Goal: Ask a question: Ask a question

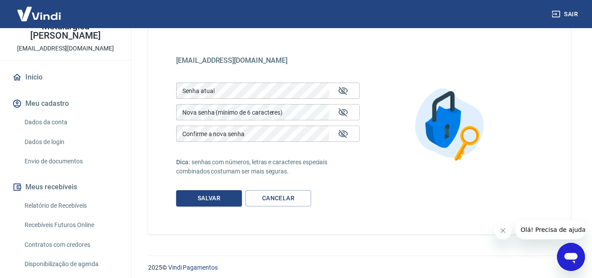
scroll to position [45, 0]
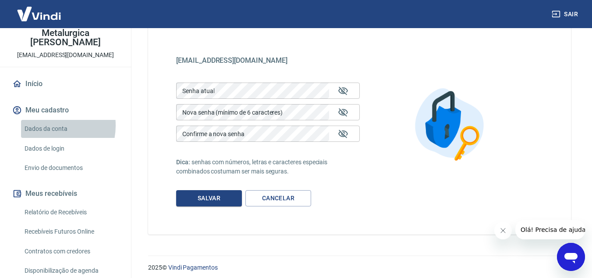
click at [48, 125] on link "Dados da conta" at bounding box center [71, 129] width 100 height 18
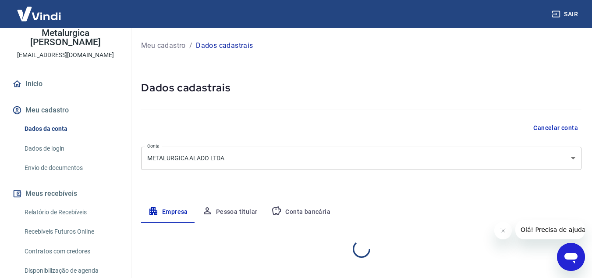
select select "SP"
select select "business"
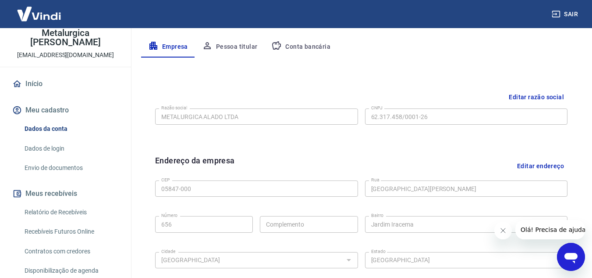
scroll to position [167, 0]
click at [572, 256] on icon "Abrir janela de mensagens" at bounding box center [571, 258] width 13 height 11
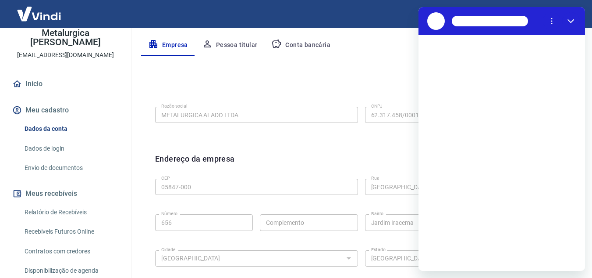
scroll to position [0, 0]
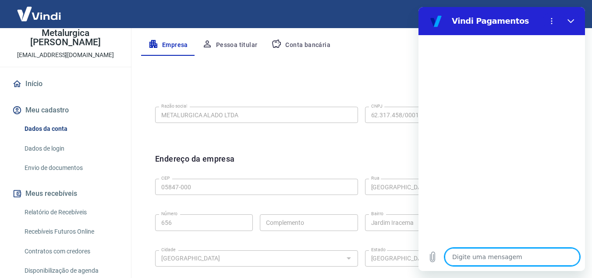
type textarea "B"
type textarea "x"
type textarea "Bo"
type textarea "x"
type textarea "Boa"
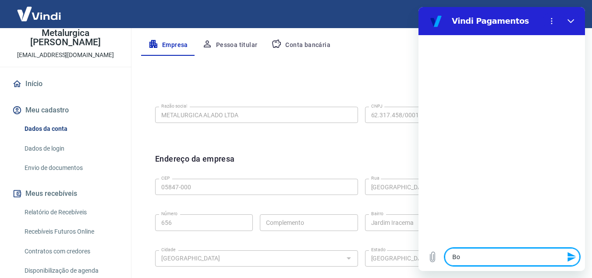
type textarea "x"
type textarea "Boa"
type textarea "x"
type textarea "Boa t"
type textarea "x"
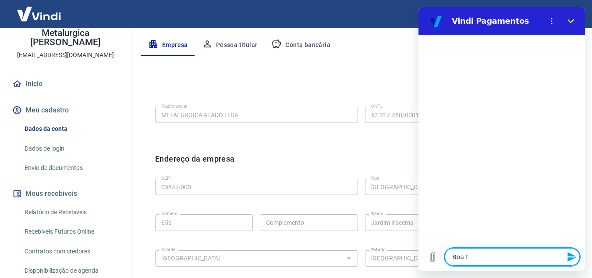
type textarea "Boa ta"
type textarea "x"
type textarea "Boa tae"
type textarea "x"
type textarea "Boa taed"
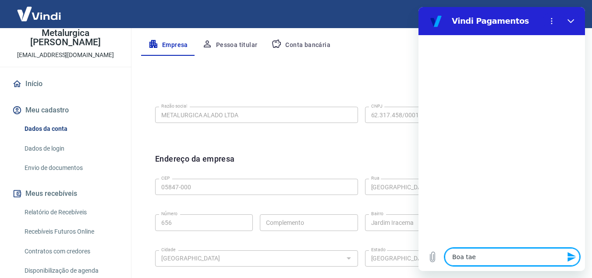
type textarea "x"
type textarea "Boa taede"
type textarea "x"
type textarea "Boa taed"
type textarea "x"
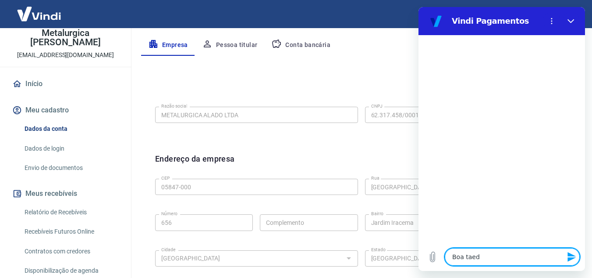
type textarea "Boa tae"
type textarea "x"
type textarea "Boa ta"
type textarea "x"
type textarea "Boa tar"
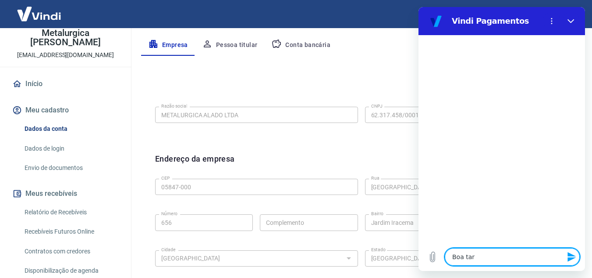
type textarea "x"
type textarea "Boa tard"
type textarea "x"
type textarea "Boa tarde"
type textarea "x"
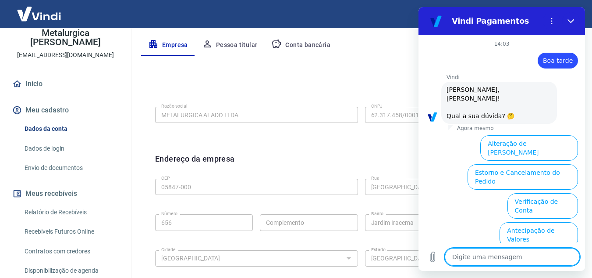
scroll to position [73, 0]
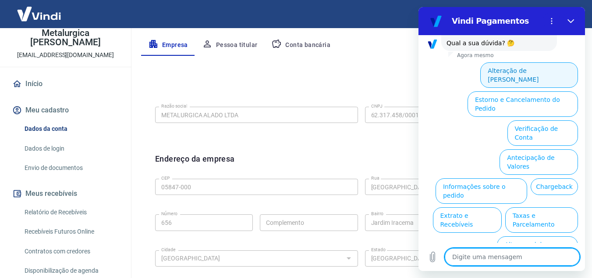
click at [501, 71] on button "Alteração de [PERSON_NAME]" at bounding box center [530, 74] width 98 height 25
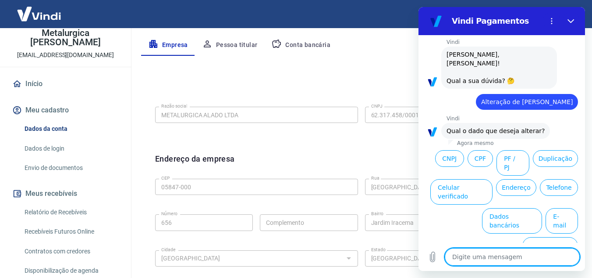
scroll to position [42, 0]
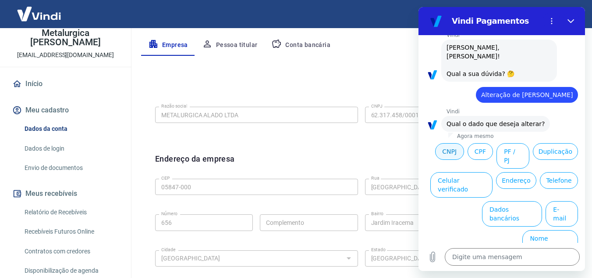
click at [464, 157] on button "CNPJ" at bounding box center [449, 151] width 29 height 17
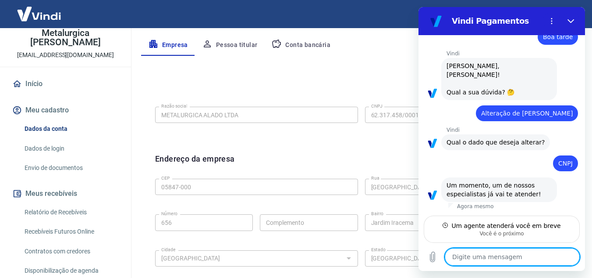
scroll to position [24, 0]
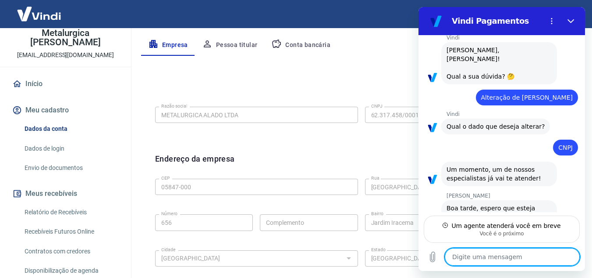
type textarea "x"
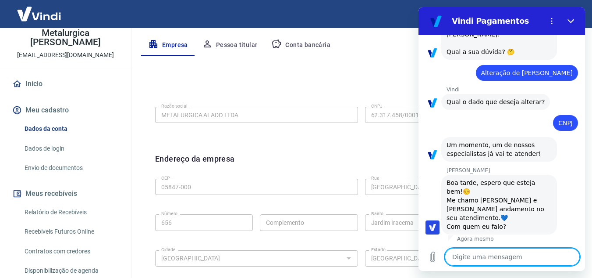
scroll to position [66, 0]
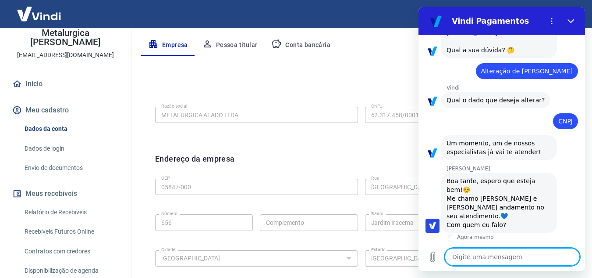
type textarea "J"
type textarea "x"
type textarea "Ju"
type textarea "x"
type textarea "[DATE]"
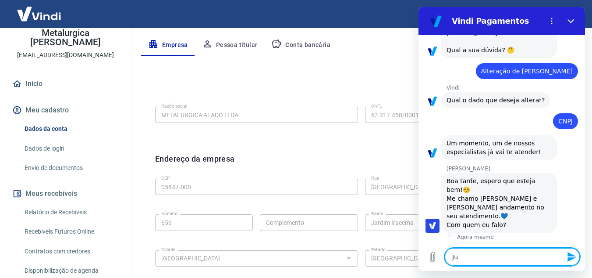
type textarea "x"
type textarea "Juli"
type textarea "x"
type textarea "[PERSON_NAME]"
type textarea "x"
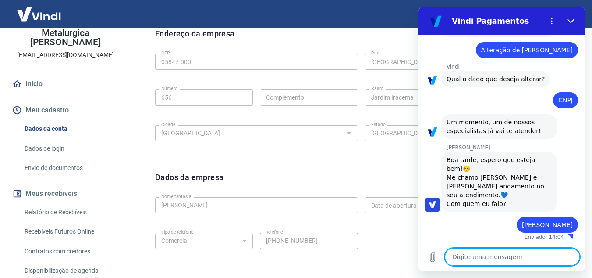
scroll to position [355, 0]
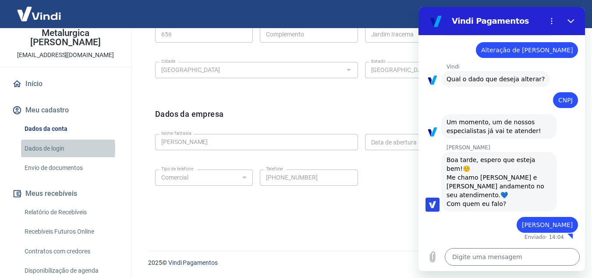
click at [44, 149] on link "Dados de login" at bounding box center [71, 148] width 100 height 18
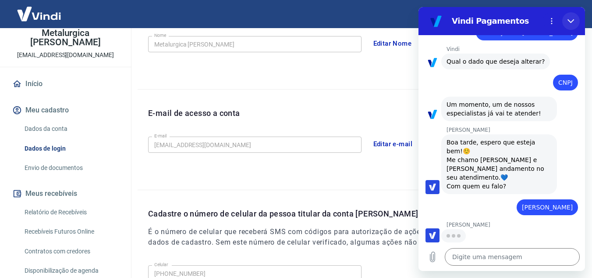
scroll to position [103, 0]
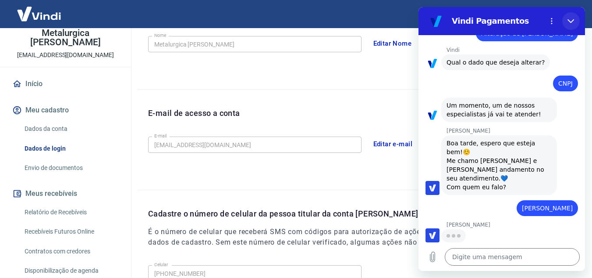
click at [571, 21] on icon "Fechar" at bounding box center [571, 21] width 7 height 7
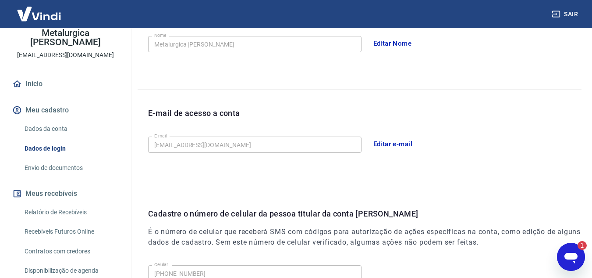
scroll to position [0, 0]
click at [572, 256] on icon "Abrir janela de mensagens, 1 mensagem não lida" at bounding box center [571, 258] width 13 height 11
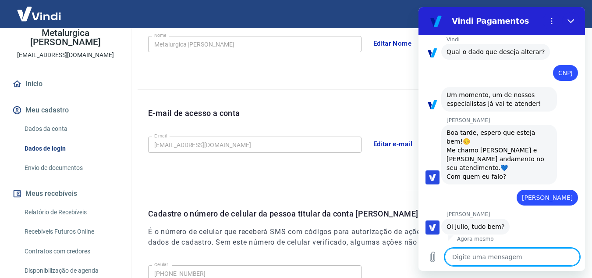
type textarea "x"
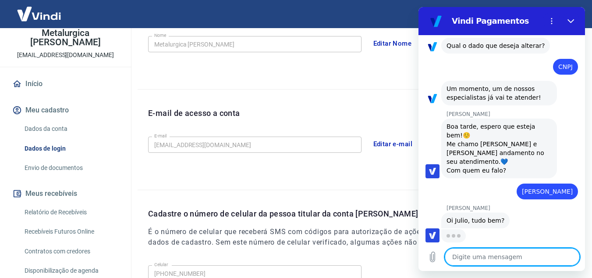
scroll to position [120, 0]
click at [497, 255] on textarea at bounding box center [512, 257] width 135 height 18
type textarea "T"
type textarea "x"
type textarea "Tu"
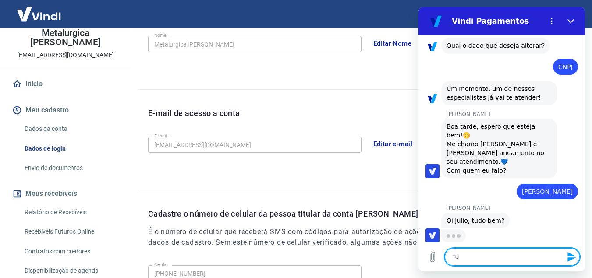
type textarea "x"
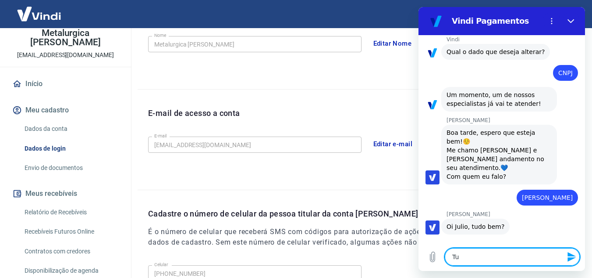
type textarea "Tuf"
type textarea "x"
type textarea "Tufo"
type textarea "x"
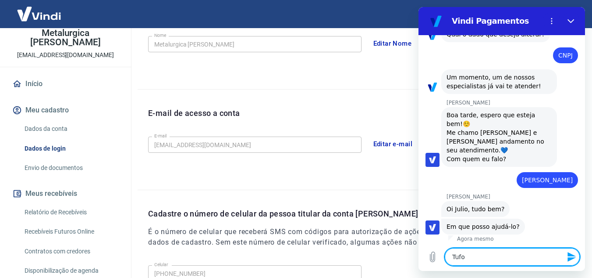
type textarea "Tufo"
type textarea "x"
type textarea "Tufo"
type textarea "x"
type textarea "Tuf"
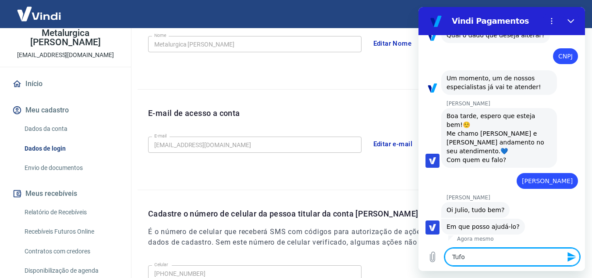
type textarea "x"
type textarea "Tu"
type textarea "x"
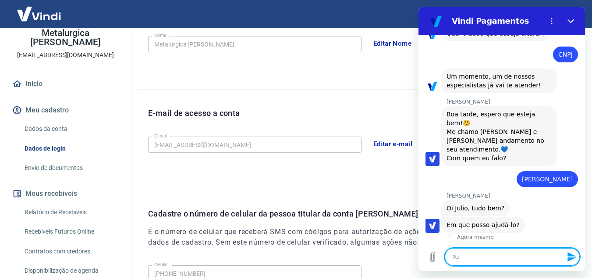
type textarea "Tud"
type textarea "x"
type textarea "Tudo"
type textarea "x"
type textarea "Tudo"
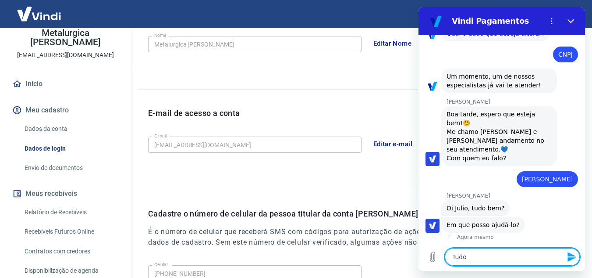
type textarea "x"
type textarea "Tudo b"
type textarea "x"
type textarea "Tudo be"
type textarea "x"
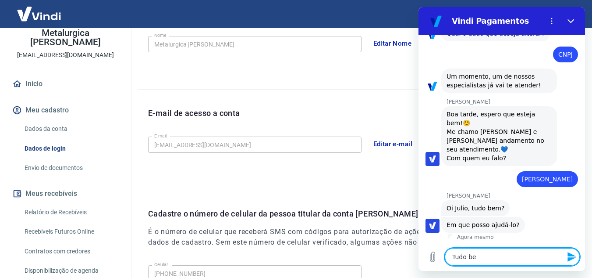
type textarea "Tudo bem"
type textarea "x"
type textarea "Tudo bem"
type textarea "x"
type textarea "Tudo bem e"
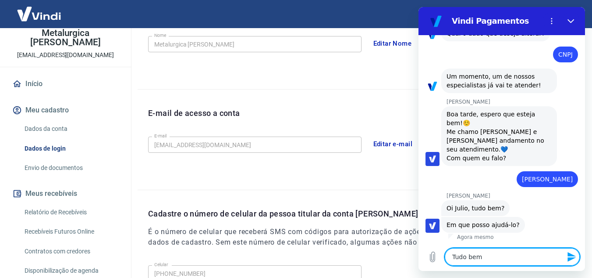
type textarea "x"
type textarea "Tudo bem e"
type textarea "x"
type textarea "Tudo bem e v"
type textarea "x"
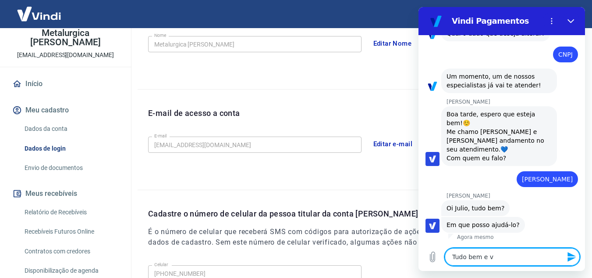
type textarea "Tudo bem e vo"
type textarea "x"
type textarea "Tudo bem e voc"
type textarea "x"
type textarea "Tudo bem e voce"
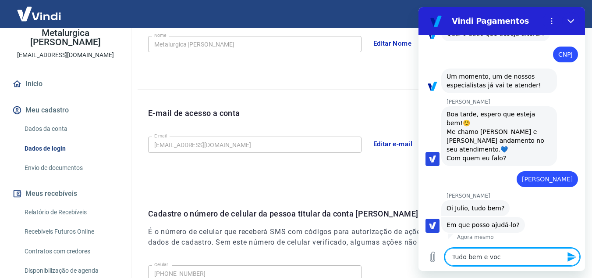
type textarea "x"
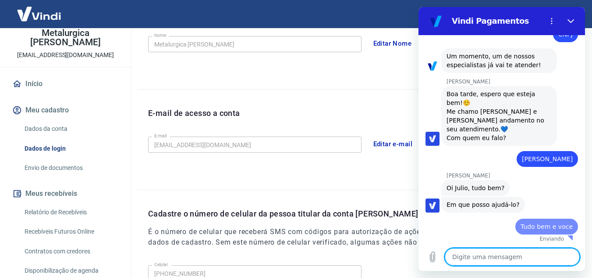
type textarea "x"
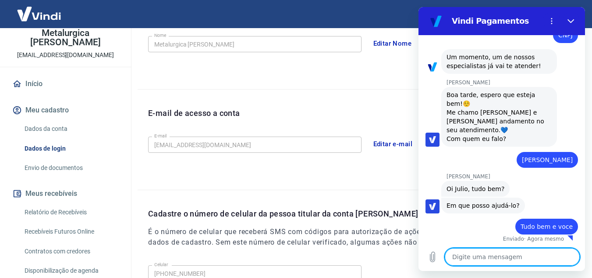
scroll to position [153, 0]
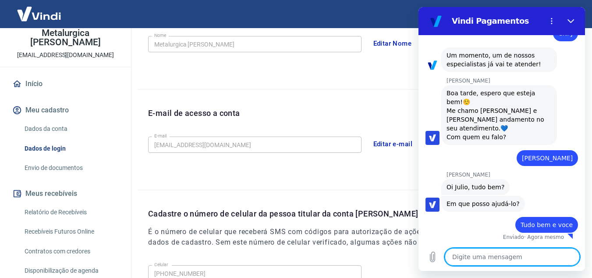
type textarea "P"
type textarea "x"
type textarea "Pr"
type textarea "x"
type textarea "Pre"
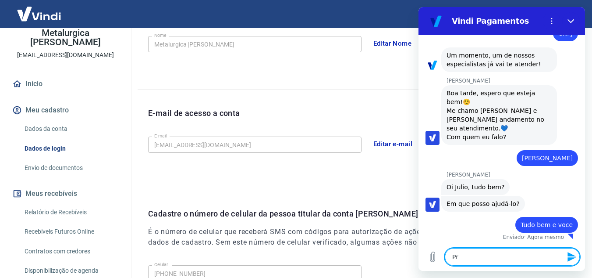
type textarea "x"
type textarea "Prec"
type textarea "x"
type textarea "Preci"
type textarea "x"
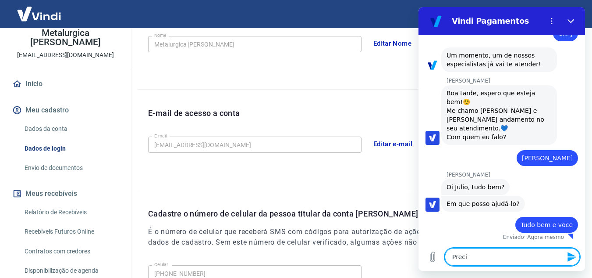
type textarea "Precis"
type textarea "x"
type textarea "Preciso"
type textarea "x"
type textarea "Preciso"
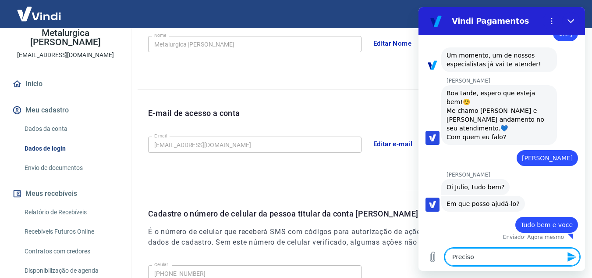
type textarea "x"
type textarea "Preciso t"
type textarea "x"
type textarea "Preciso tr"
type textarea "x"
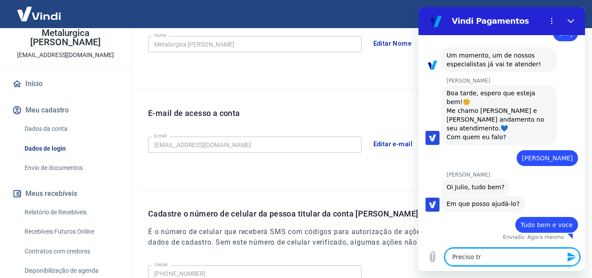
type textarea "Preciso tro"
type textarea "x"
type textarea "Preciso troc"
type textarea "x"
type textarea "Preciso troca"
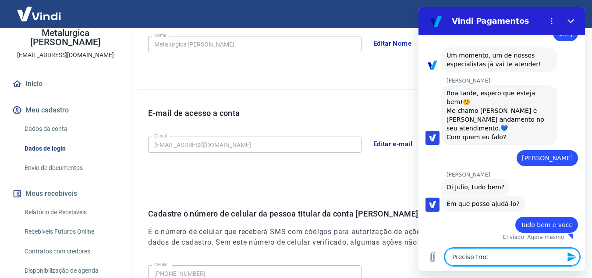
type textarea "x"
type textarea "Preciso trocar"
type textarea "x"
type textarea "Preciso trocar"
type textarea "x"
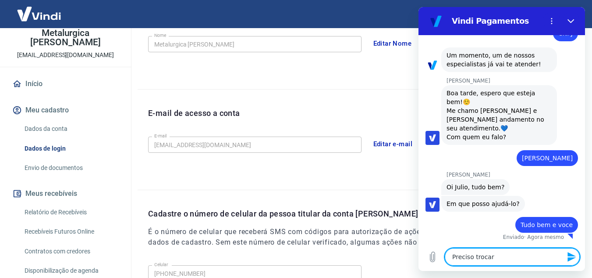
type textarea "Preciso trocar o"
type textarea "x"
type textarea "Preciso trocar o"
type textarea "x"
type textarea "Preciso trocar o C"
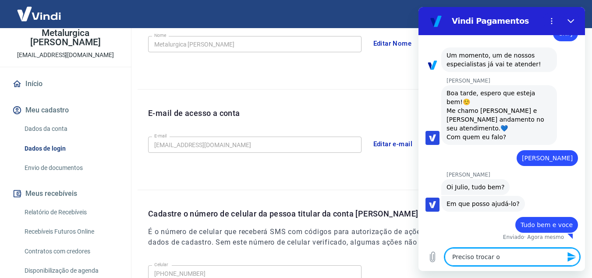
type textarea "x"
type textarea "Preciso trocar o CN"
type textarea "x"
type textarea "Preciso trocar o CNP"
type textarea "x"
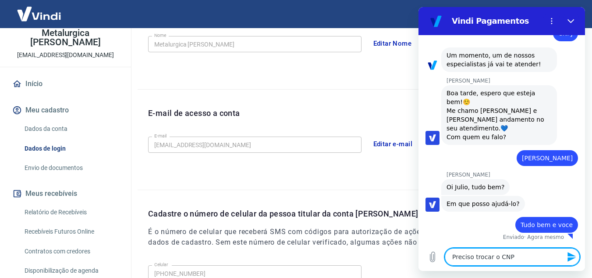
type textarea "Preciso trocar o CNPF"
type textarea "x"
type textarea "Preciso trocar o CNP"
type textarea "x"
type textarea "Preciso trocar o CNPJ"
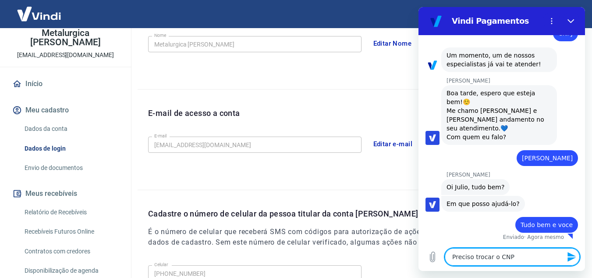
type textarea "x"
type textarea "Preciso trocar o CNPJ"
type textarea "x"
type textarea "Preciso trocar o CNPJ d"
type textarea "x"
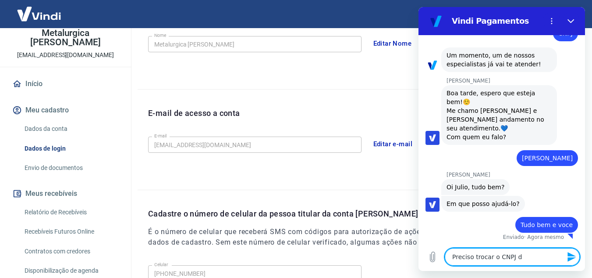
type textarea "Preciso trocar o CNPJ de"
type textarea "x"
type textarea "Preciso trocar o CNPJ d"
type textarea "x"
type textarea "Preciso trocar o CNPJ"
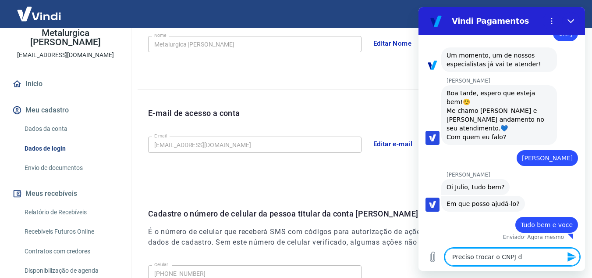
type textarea "x"
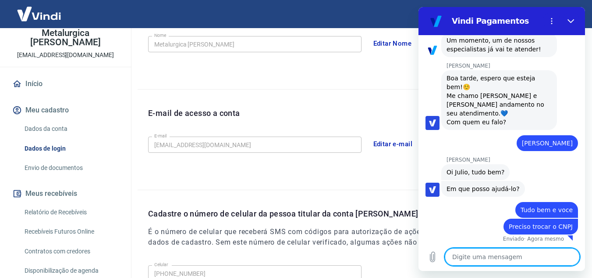
scroll to position [170, 0]
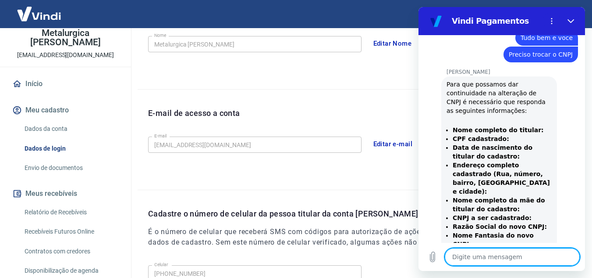
type textarea "x"
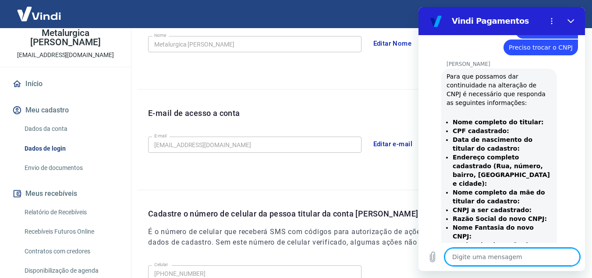
scroll to position [395, 0]
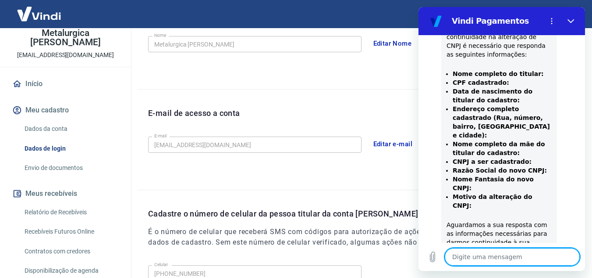
click at [502, 255] on textarea at bounding box center [512, 257] width 135 height 18
type textarea "O"
type textarea "x"
type textarea "Ob"
type textarea "x"
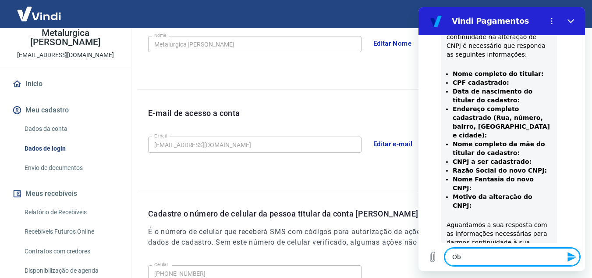
type textarea "Obr"
type textarea "x"
type textarea "Obri"
type textarea "x"
type textarea "Obrig"
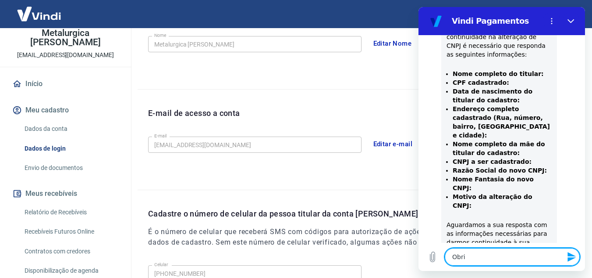
type textarea "x"
type textarea "Obriga"
type textarea "x"
type textarea "Obrigad"
type textarea "x"
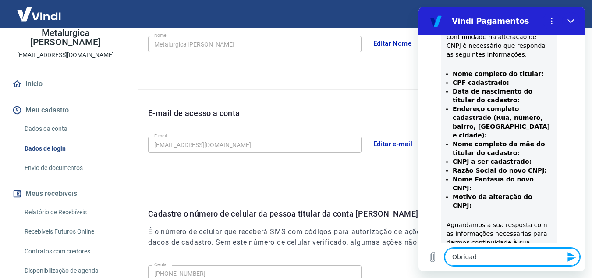
type textarea "Obrigado"
type textarea "x"
type textarea "Obrigado,"
type textarea "x"
type textarea "Obrigado,"
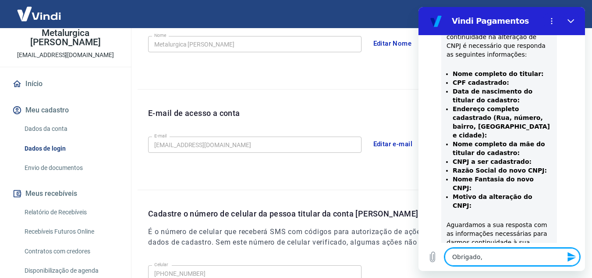
type textarea "x"
type textarea "Obrigado, v"
type textarea "x"
type textarea "Obrigado, vo"
type textarea "x"
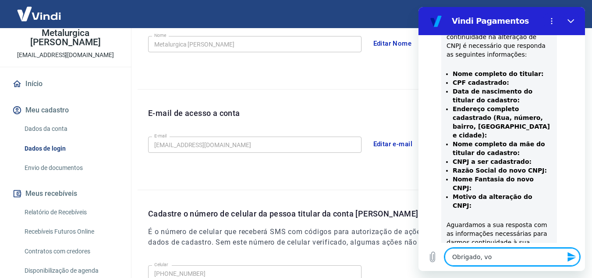
type textarea "Obrigado, vou"
type textarea "x"
type textarea "Obrigado, vou"
type textarea "x"
type textarea "Obrigado, vou v"
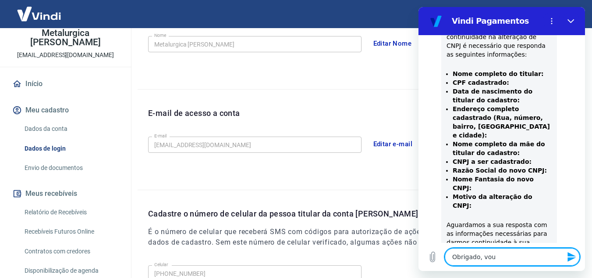
type textarea "x"
type textarea "Obrigado, vou ve"
type textarea "x"
type textarea "Obrigado, vou ver"
type textarea "x"
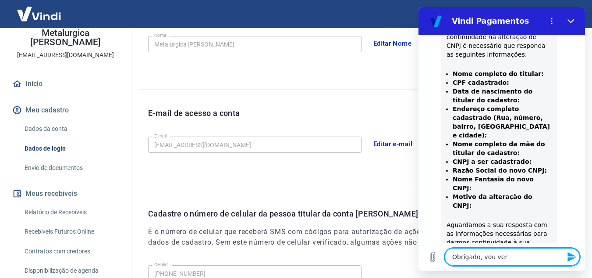
type textarea "Obrigado, vou ver"
type textarea "x"
type textarea "Obrigado, vou ver a"
type textarea "x"
type textarea "Obrigado, vou ver aq"
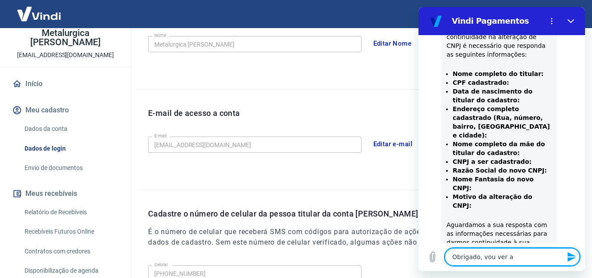
type textarea "x"
type textarea "Obrigado, vou ver aqu"
type textarea "x"
type textarea "Obrigado, vou ver aquu"
type textarea "x"
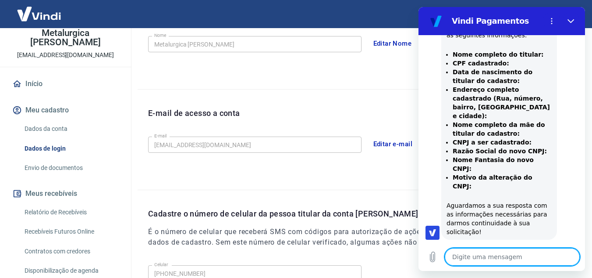
scroll to position [417, 0]
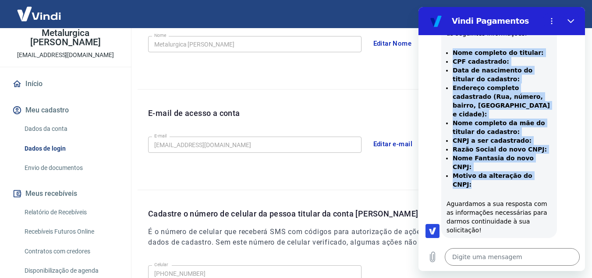
drag, startPoint x: 538, startPoint y: 158, endPoint x: 451, endPoint y: 54, distance: 135.4
click at [451, 54] on ul "Nome completo do titular: CPF cadastrado: Data de nascimento do titular do cada…" at bounding box center [499, 118] width 105 height 140
copy ul "Nome completo do titular: CPF cadastrado: Data de nascimento do titular do cada…"
click at [427, 111] on div "[PERSON_NAME] diz: Para que possamos dar continuidade na alteração de CNPJ é ne…" at bounding box center [506, 117] width 160 height 239
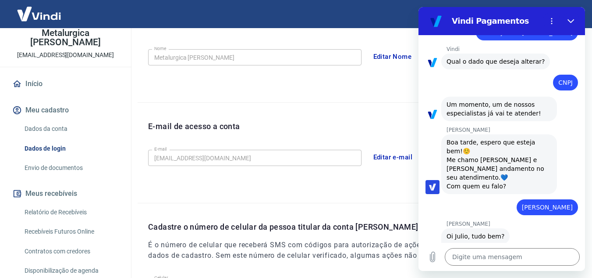
scroll to position [104, 0]
click at [500, 188] on div "Boa tarde, espero que esteja bem!☺️ Me chamo [PERSON_NAME] e [PERSON_NAME] anda…" at bounding box center [499, 164] width 105 height 53
copy div "?"
type textarea "x"
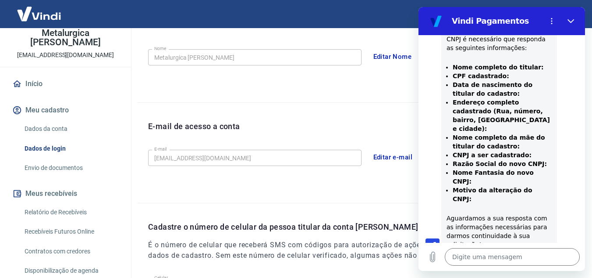
scroll to position [399, 0]
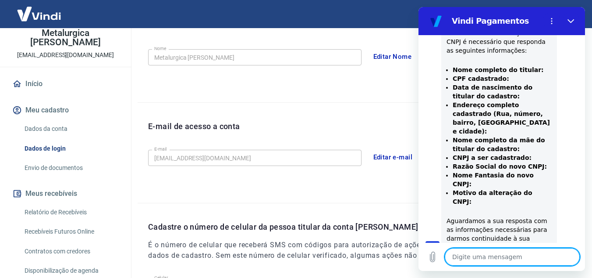
click at [501, 260] on textarea at bounding box center [512, 257] width 135 height 18
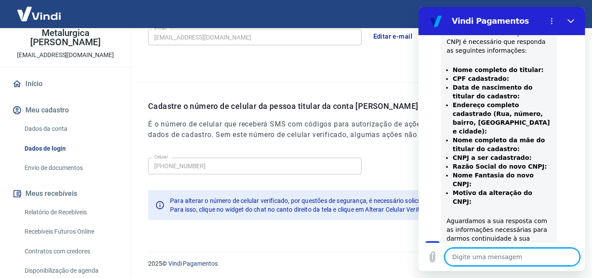
scroll to position [284, 0]
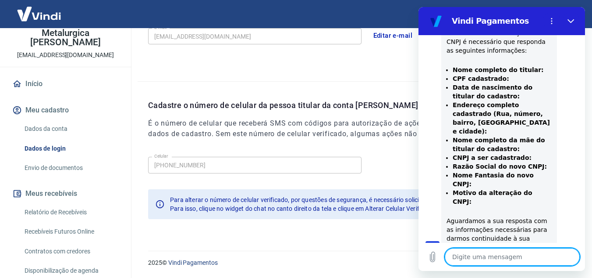
click at [65, 122] on link "Dados da conta" at bounding box center [71, 129] width 100 height 18
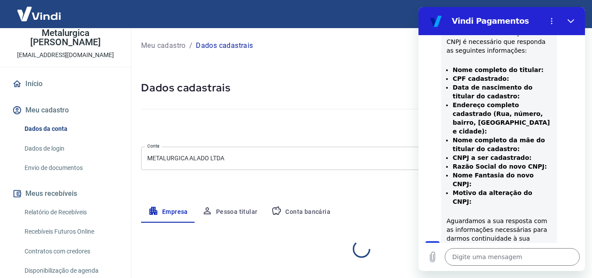
select select "SP"
select select "business"
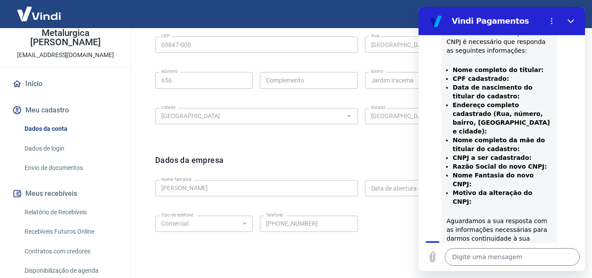
scroll to position [323, 0]
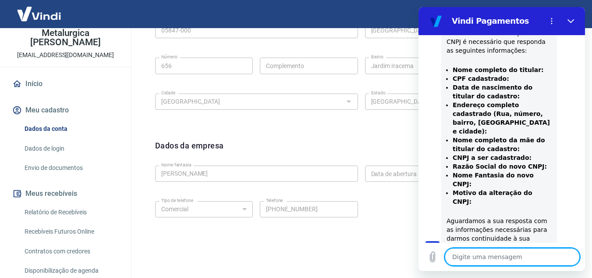
click at [495, 260] on textarea at bounding box center [512, 257] width 135 height 18
type textarea "r"
type textarea "x"
type textarea "rI"
type textarea "x"
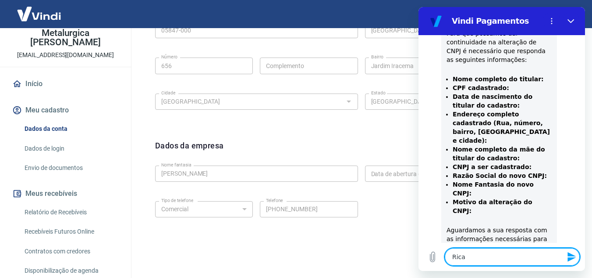
scroll to position [391, 0]
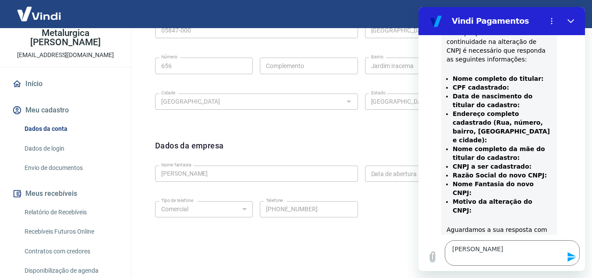
click at [342, 131] on div "Endereço da empresa Editar endereço CEP 05847-000 CEP [GEOGRAPHIC_DATA][PERSON_…" at bounding box center [361, 60] width 427 height 143
click at [567, 21] on button "Fechar" at bounding box center [572, 21] width 18 height 18
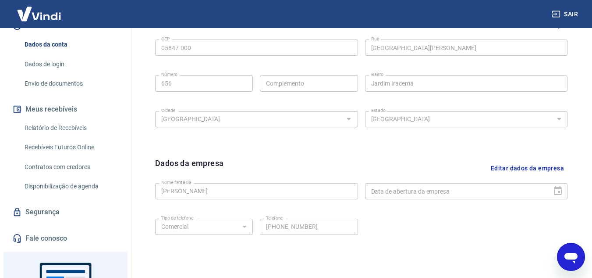
scroll to position [135, 0]
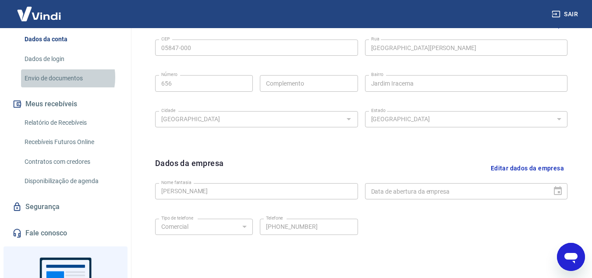
click at [54, 77] on link "Envio de documentos" at bounding box center [71, 78] width 100 height 18
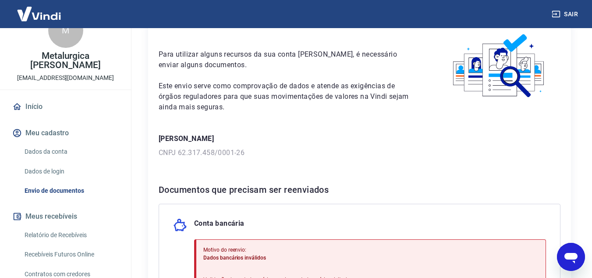
scroll to position [25, 0]
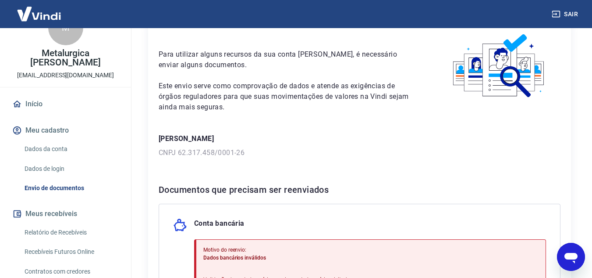
click at [42, 142] on link "Dados da conta" at bounding box center [71, 149] width 100 height 18
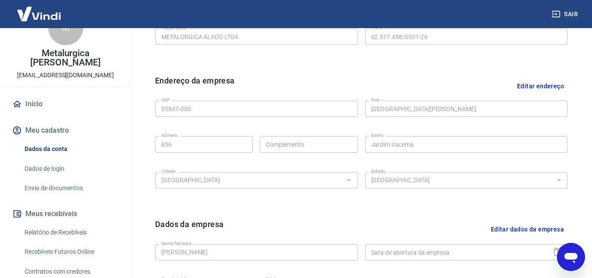
scroll to position [246, 0]
click at [573, 248] on div "Abrir janela de mensagens" at bounding box center [571, 256] width 26 height 26
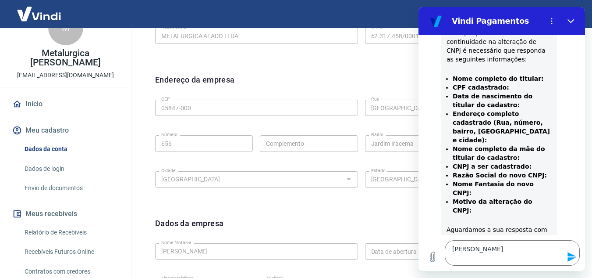
click at [253, 69] on div "Endereço da empresa Editar endereço CEP 05847-000 CEP [GEOGRAPHIC_DATA][PERSON_…" at bounding box center [361, 138] width 427 height 143
click at [568, 23] on icon "Fechar" at bounding box center [571, 21] width 7 height 7
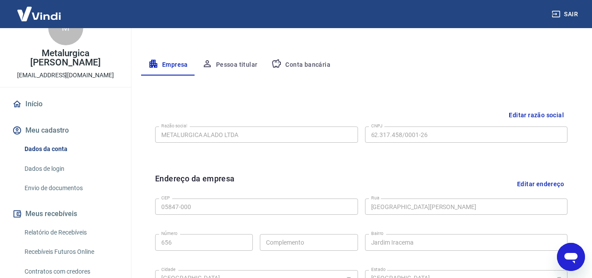
scroll to position [139, 0]
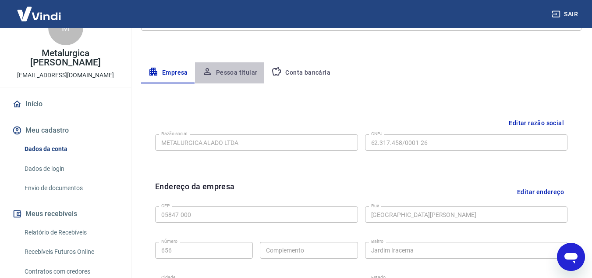
click at [232, 67] on button "Pessoa titular" at bounding box center [230, 72] width 70 height 21
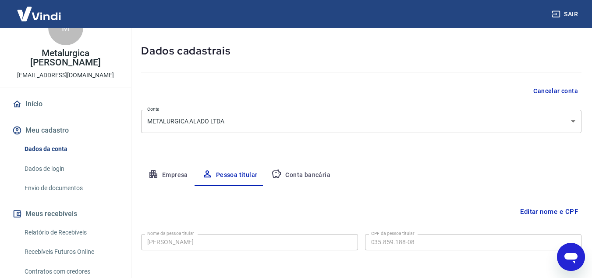
scroll to position [73, 0]
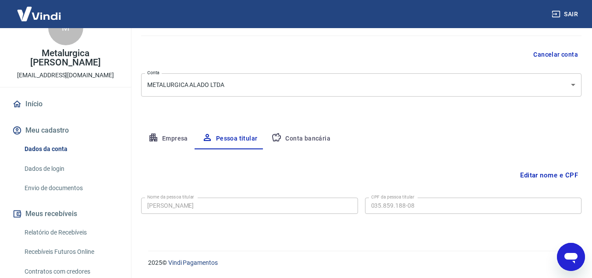
click at [564, 253] on icon "Abrir janela de mensagens" at bounding box center [571, 257] width 16 height 16
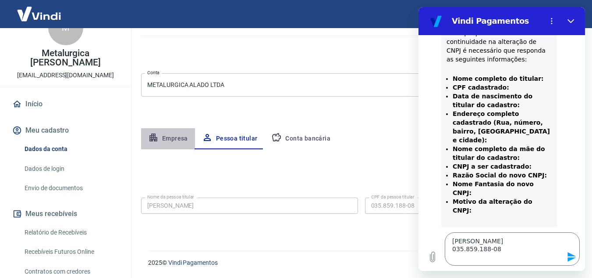
click at [181, 135] on button "Empresa" at bounding box center [168, 138] width 54 height 21
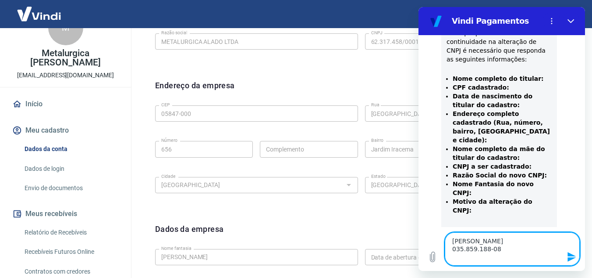
scroll to position [238, 0]
click at [460, 253] on textarea "[PERSON_NAME] 035.859.188-08" at bounding box center [512, 248] width 135 height 33
paste textarea "Av. [PERSON_NAME][STREET_ADDRESS]"
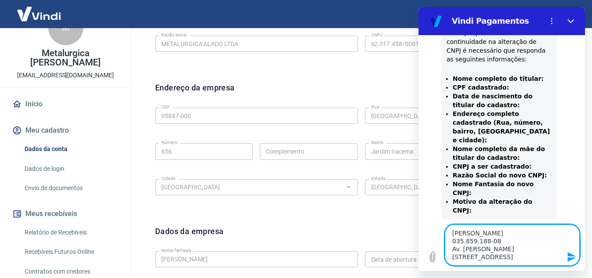
click at [452, 246] on textarea "[PERSON_NAME] 035.859.188-08 Av. [PERSON_NAME][STREET_ADDRESS]" at bounding box center [512, 244] width 135 height 41
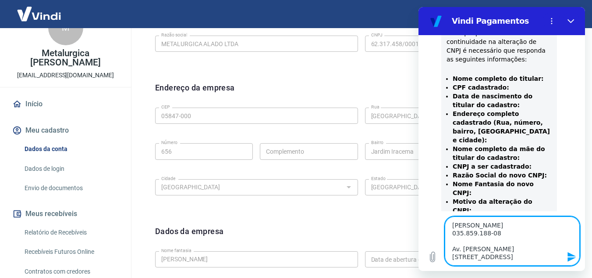
click at [537, 255] on textarea "[PERSON_NAME] 035.859.188-08 Av. [PERSON_NAME][STREET_ADDRESS]" at bounding box center [512, 240] width 135 height 49
paste textarea "08.218.951/0001-43"
click at [494, 238] on textarea "[PERSON_NAME] 035.859.188-08 Av. [PERSON_NAME][STREET_ADDRESS] 08.218.951/0001-…" at bounding box center [512, 240] width 135 height 49
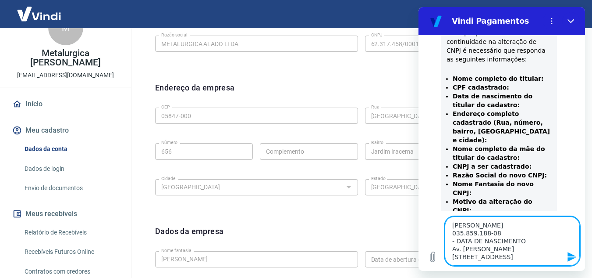
click at [525, 256] on textarea "[PERSON_NAME] 035.859.188-08 - DATA DE NASCIMENTO Av. [PERSON_NAME][STREET_ADDR…" at bounding box center [512, 240] width 135 height 49
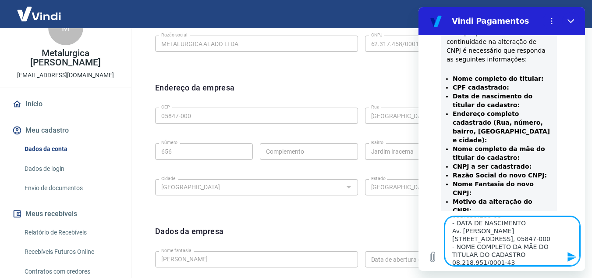
scroll to position [24, 0]
click at [517, 260] on textarea "[PERSON_NAME] 035.859.188-08 - DATA DE NASCIMENTO Av. [PERSON_NAME][STREET_ADDR…" at bounding box center [512, 240] width 135 height 49
paste textarea "METALURGICA MICHELINI LTDA"
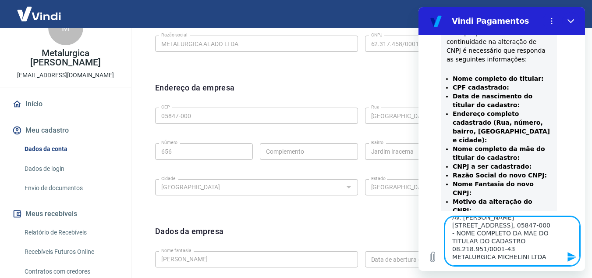
paste textarea "USINART"
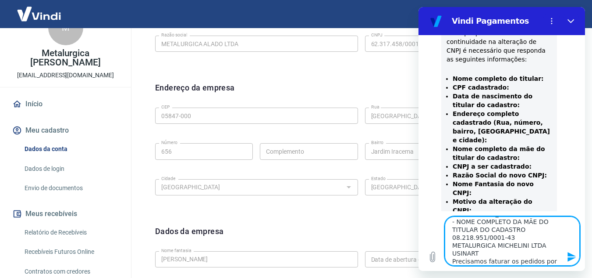
click at [489, 242] on textarea "[PERSON_NAME] 035.859.188-08 - DATA DE NASCIMENTO Av. [PERSON_NAME], 668 - [GEO…" at bounding box center [512, 240] width 135 height 49
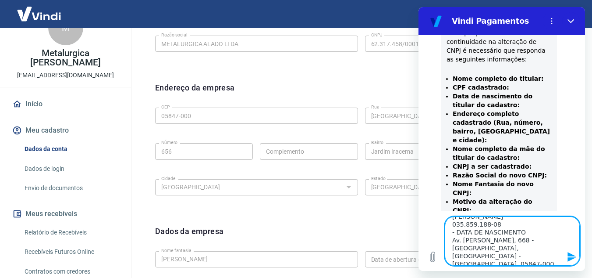
scroll to position [14, 0]
drag, startPoint x: 516, startPoint y: 256, endPoint x: 452, endPoint y: 249, distance: 63.9
click at [452, 249] on textarea "[PERSON_NAME] 035.859.188-08 - DATA DE NASCIMENTO Av. [PERSON_NAME], 668 - [GEO…" at bounding box center [512, 240] width 135 height 49
paste textarea "[PERSON_NAME]"
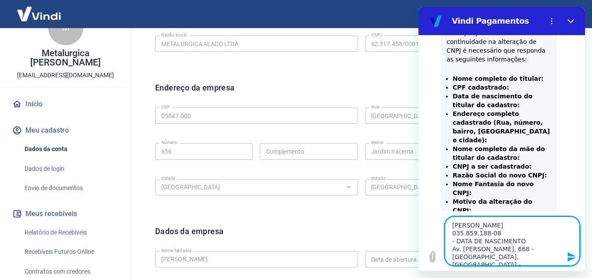
drag, startPoint x: 520, startPoint y: 241, endPoint x: 448, endPoint y: 238, distance: 71.5
click at [448, 238] on textarea "[PERSON_NAME] 035.859.188-08 - DATA DE NASCIMENTO Av. [PERSON_NAME], 668 - [GEO…" at bounding box center [512, 240] width 135 height 49
paste textarea "[DATE]"
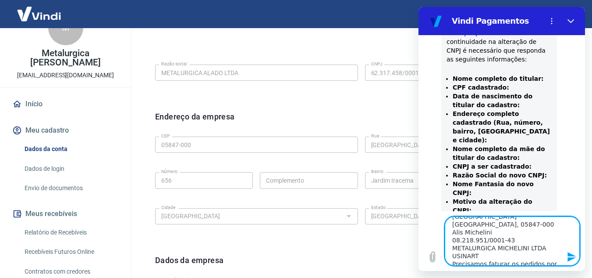
scroll to position [55, 0]
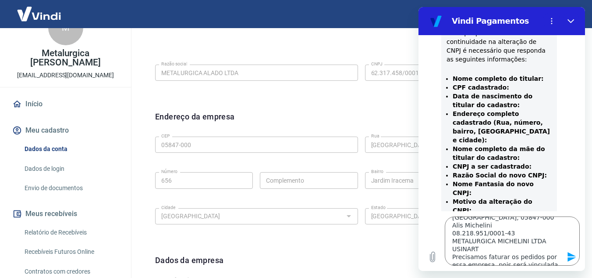
click at [573, 255] on icon "Enviar mensagem" at bounding box center [572, 257] width 8 height 10
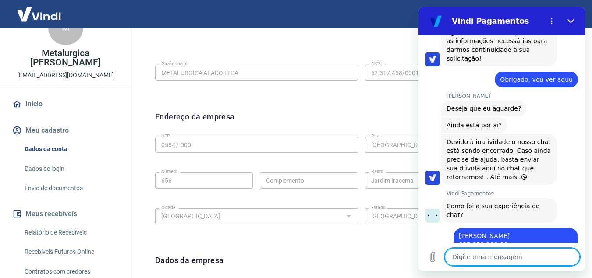
scroll to position [660, 0]
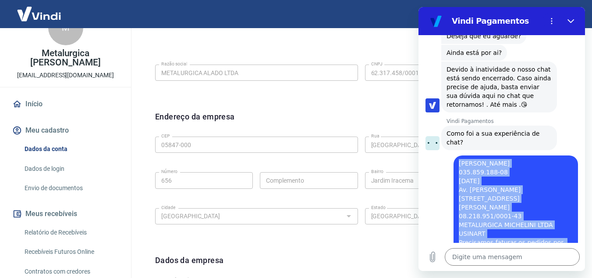
drag, startPoint x: 459, startPoint y: 125, endPoint x: 546, endPoint y: 226, distance: 132.7
click at [546, 226] on div "diz: [PERSON_NAME] 035.859.188-08 [DATE] Av. [PERSON_NAME], 668 - [GEOGRAPHIC_D…" at bounding box center [516, 215] width 125 height 121
copy span "[PERSON_NAME] 035.859.188-08 [DATE] Av. [PERSON_NAME], 668 - [GEOGRAPHIC_DATA],…"
click at [570, 19] on icon "Fechar" at bounding box center [571, 21] width 7 height 7
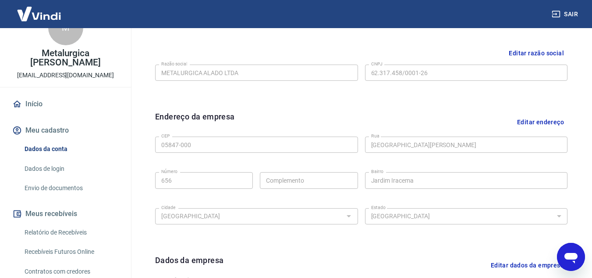
click at [562, 255] on div "Abrir janela de mensagens" at bounding box center [571, 256] width 26 height 26
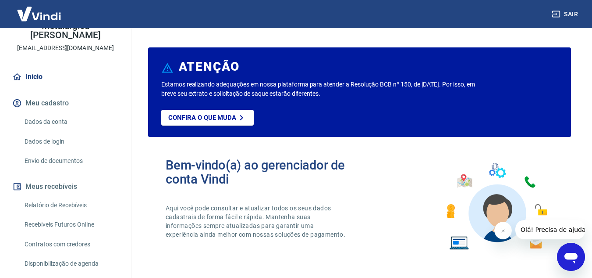
scroll to position [61, 0]
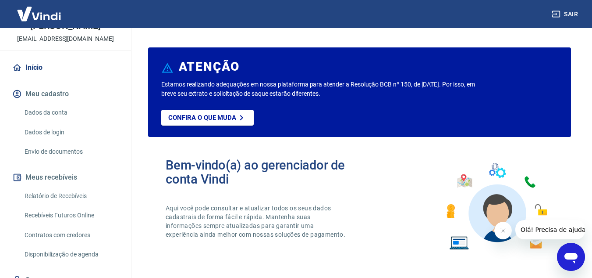
click at [584, 254] on div "Abrir janela de mensagens" at bounding box center [571, 256] width 26 height 26
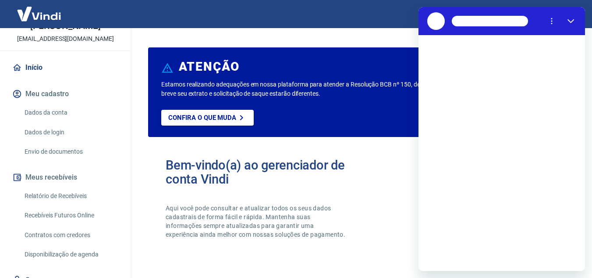
scroll to position [0, 0]
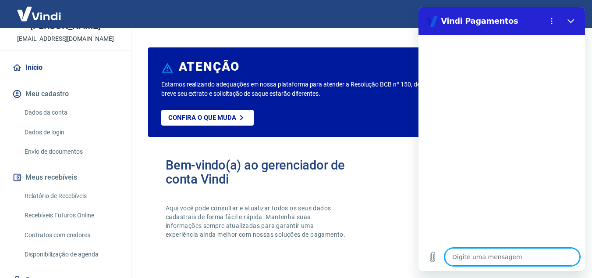
type textarea "o"
type textarea "x"
type textarea "oi"
type textarea "x"
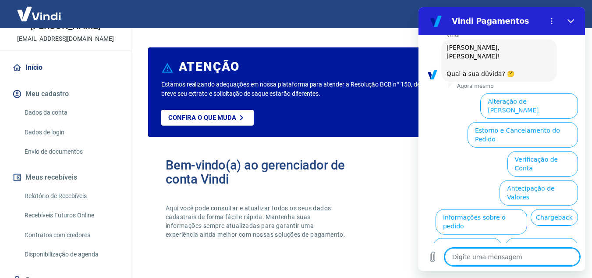
scroll to position [73, 0]
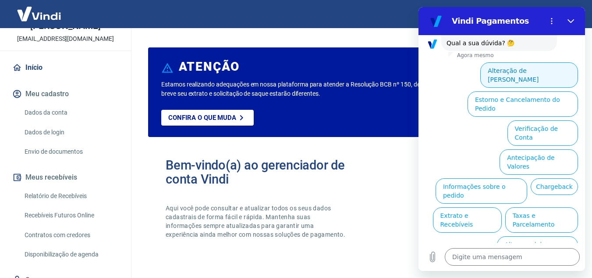
click at [513, 72] on button "Alteração de [PERSON_NAME]" at bounding box center [530, 74] width 98 height 25
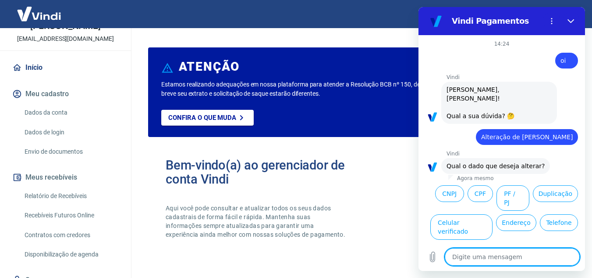
scroll to position [42, 0]
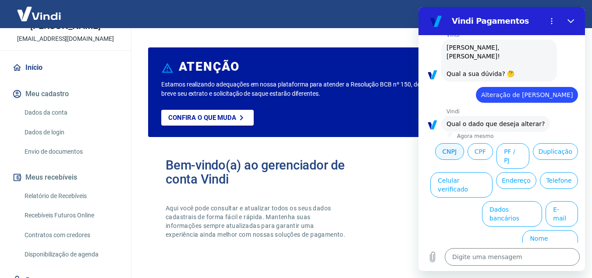
click at [464, 154] on button "CNPJ" at bounding box center [449, 151] width 29 height 17
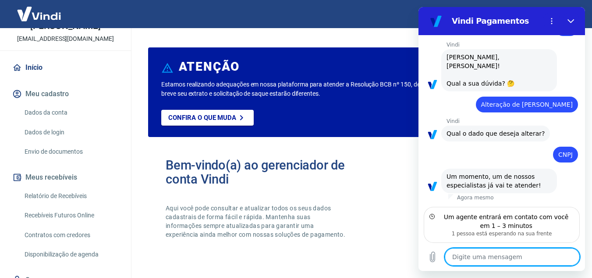
scroll to position [24, 0]
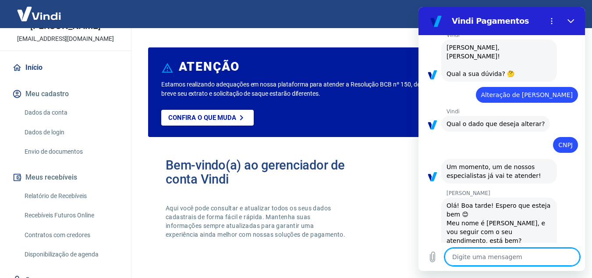
type textarea "x"
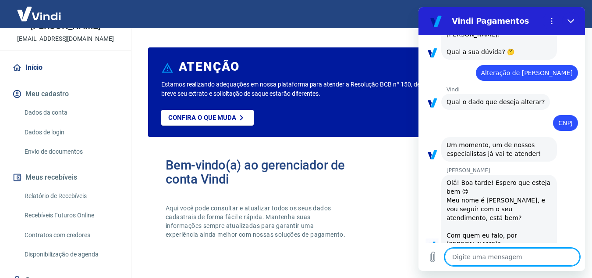
scroll to position [66, 0]
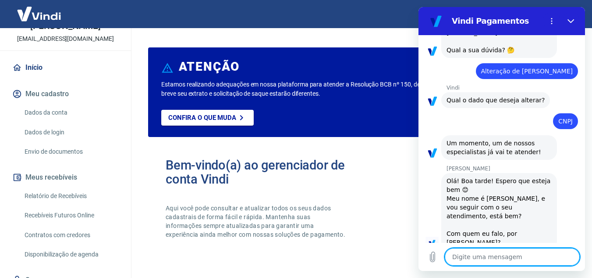
click at [514, 259] on textarea at bounding box center [512, 257] width 135 height 18
type textarea "B"
type textarea "x"
type textarea "Be"
type textarea "x"
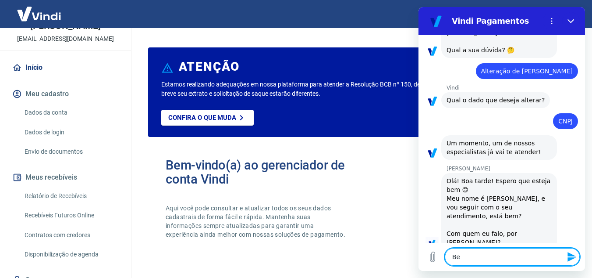
type textarea "Bem"
type textarea "x"
type textarea "Bem"
type textarea "x"
type textarea "Bem e"
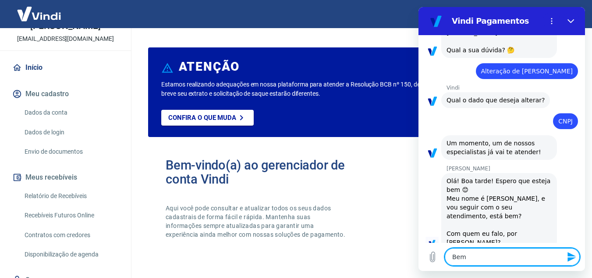
type textarea "x"
type textarea "Bem e"
type textarea "x"
type textarea "Bem e v"
type textarea "x"
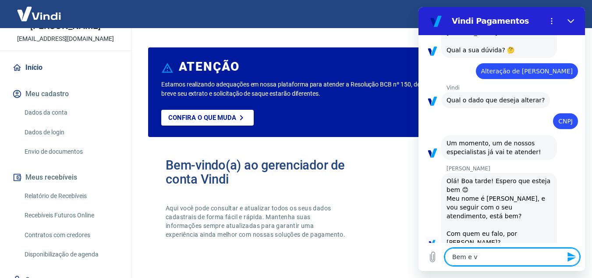
type textarea "Bem e vc"
type textarea "x"
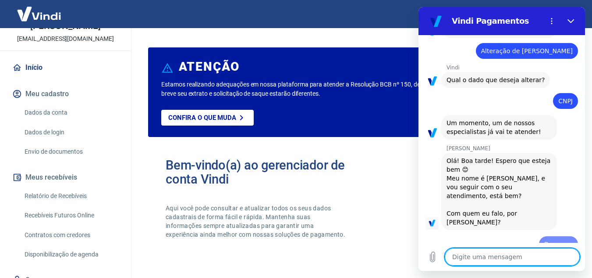
type textarea "x"
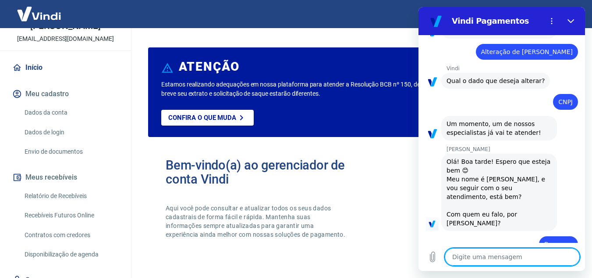
scroll to position [87, 0]
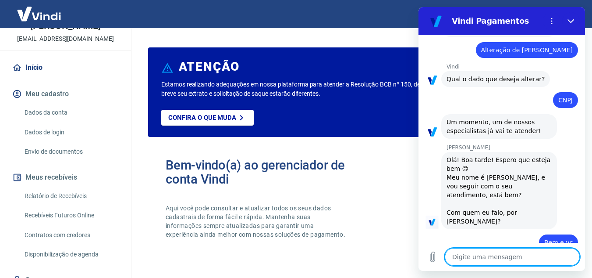
type textarea "J"
type textarea "x"
type textarea "Ju"
type textarea "x"
type textarea "[DATE]"
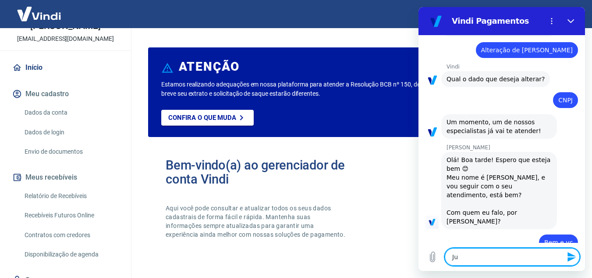
type textarea "x"
type textarea "Juli"
type textarea "x"
type textarea "[PERSON_NAME]"
type textarea "x"
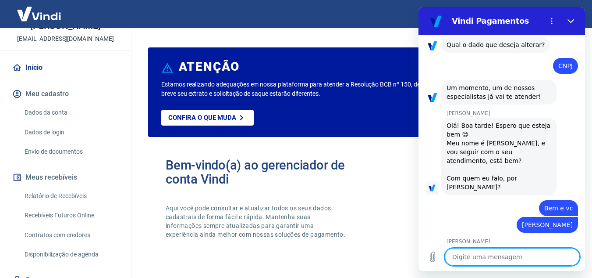
scroll to position [120, 0]
type textarea "x"
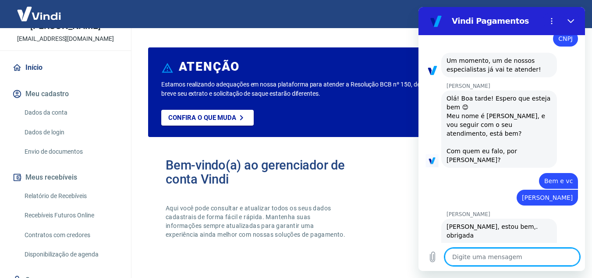
scroll to position [150, 0]
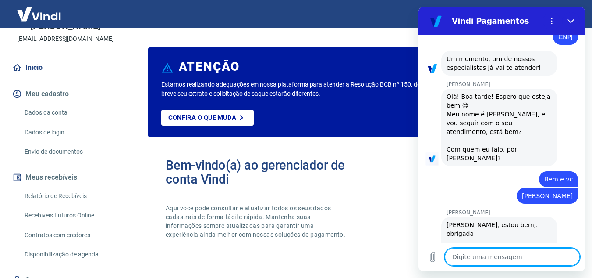
type textarea "p"
type textarea "x"
type textarea "P"
type textarea "x"
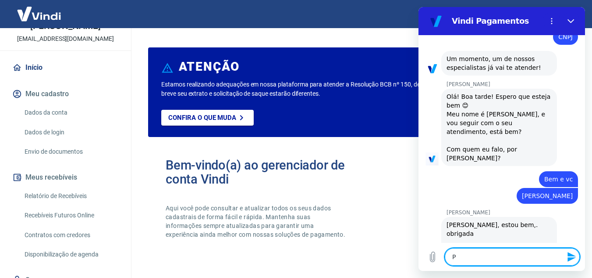
type textarea "Pr"
type textarea "x"
type textarea "Pre"
type textarea "x"
type textarea "Prec"
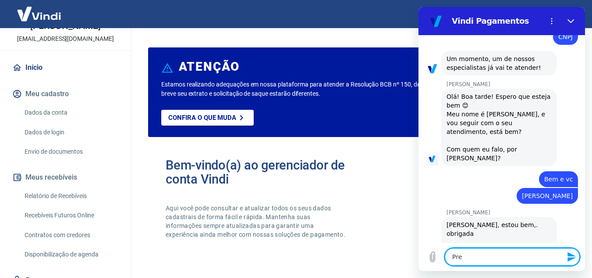
type textarea "x"
type textarea "Preci"
type textarea "x"
type textarea "Precis"
type textarea "x"
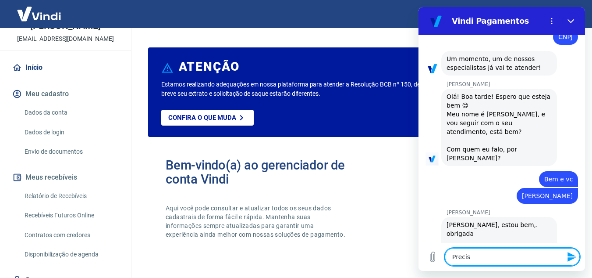
type textarea "Preciso"
type textarea "x"
type textarea "Preciso"
type textarea "x"
type textarea "Preciso a"
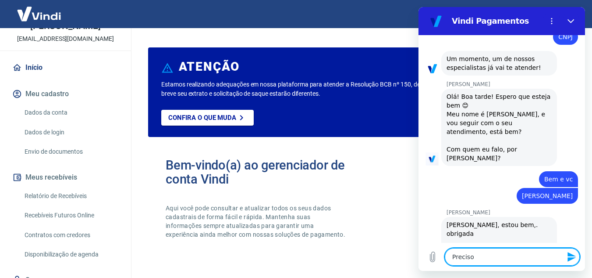
type textarea "x"
type textarea "Preciso al"
type textarea "x"
type textarea "Preciso alt"
type textarea "x"
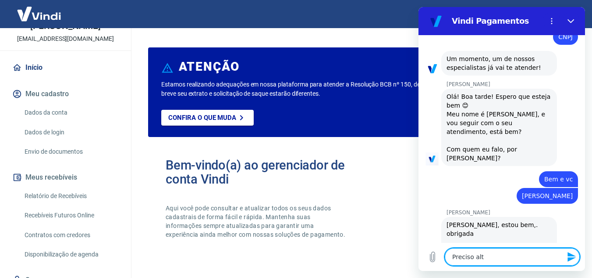
type textarea "Preciso alte"
type textarea "x"
type textarea "Preciso alter"
type textarea "x"
type textarea "Preciso altera"
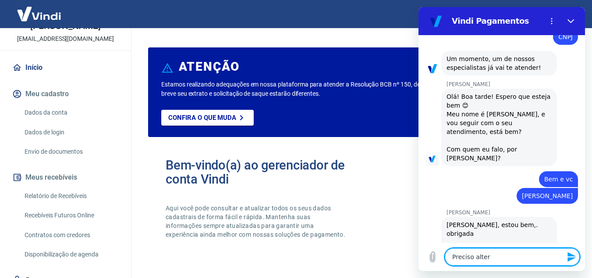
type textarea "x"
type textarea "Preciso alterar"
type textarea "x"
type textarea "Preciso alterar"
type textarea "x"
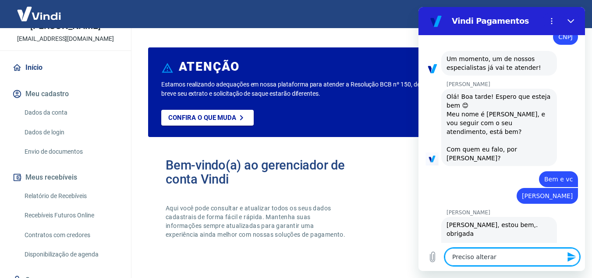
type textarea "Preciso alterar m"
type textarea "x"
type textarea "Preciso alterar me"
type textarea "x"
type textarea "Preciso alterar meu"
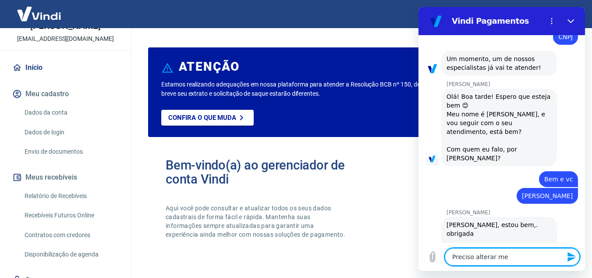
type textarea "x"
type textarea "Preciso alterar meu"
type textarea "x"
type textarea "Preciso alterar meu C"
type textarea "x"
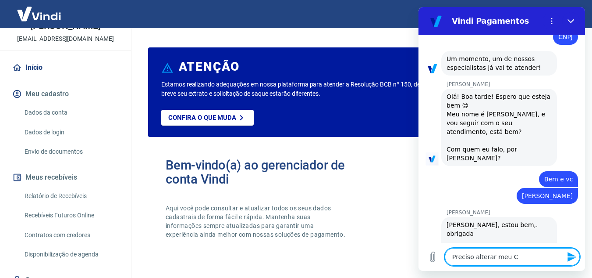
type textarea "Preciso alterar meu CM"
type textarea "x"
type textarea "Preciso alterar meu CMP"
type textarea "x"
type textarea "Preciso alterar meu CMPJ"
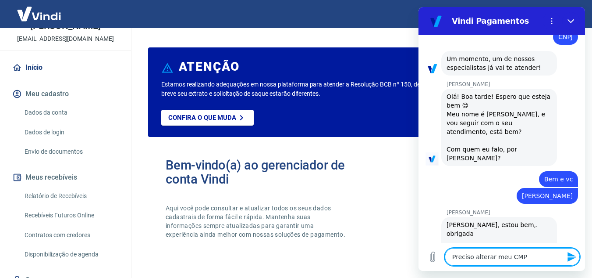
type textarea "x"
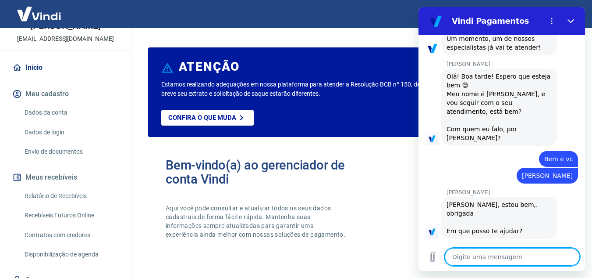
type textarea "x"
type textarea "C"
type textarea "x"
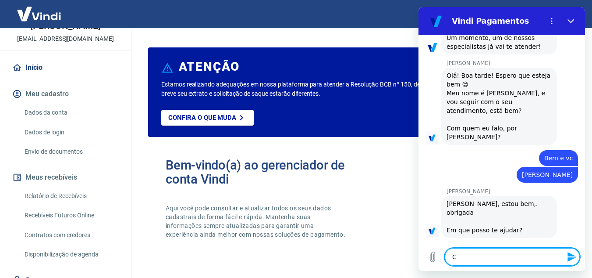
type textarea "CN"
type textarea "x"
type textarea "CNP"
type textarea "x"
type textarea "CNPJ"
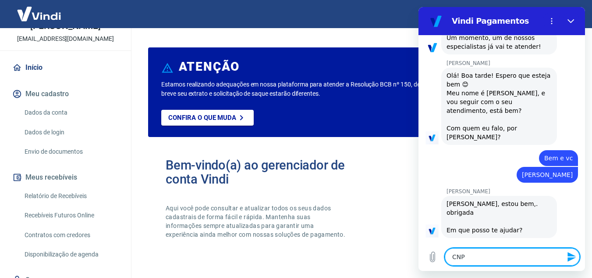
type textarea "x"
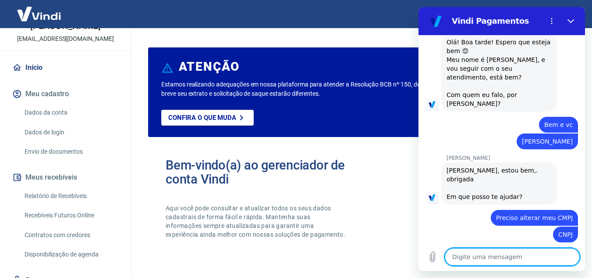
scroll to position [225, 0]
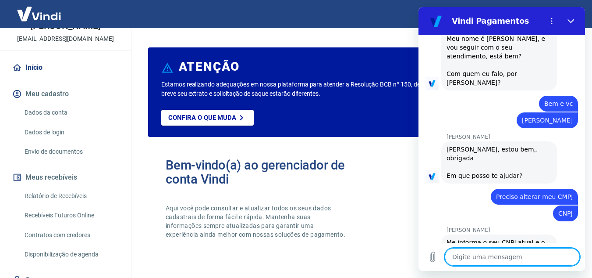
type textarea "x"
click at [488, 258] on textarea at bounding box center [512, 257] width 135 height 18
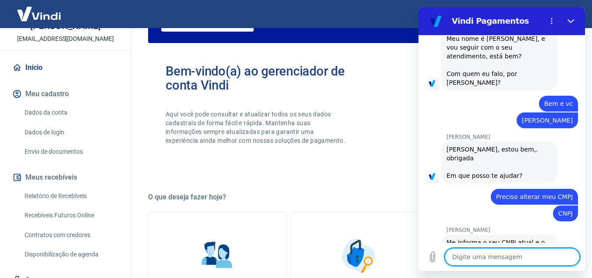
scroll to position [98, 0]
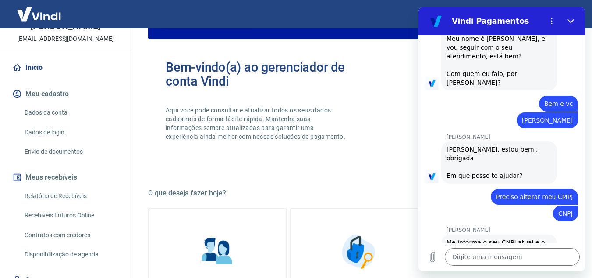
click at [76, 117] on link "Dados da conta" at bounding box center [71, 112] width 100 height 18
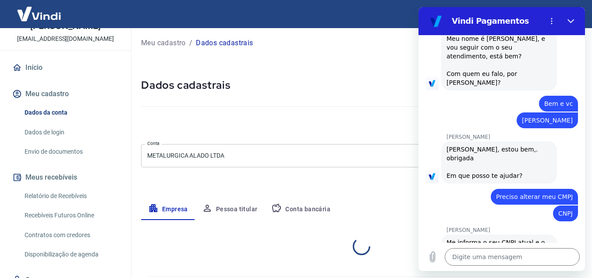
select select "SP"
select select "business"
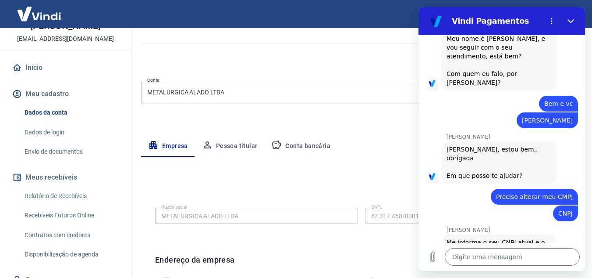
scroll to position [167, 0]
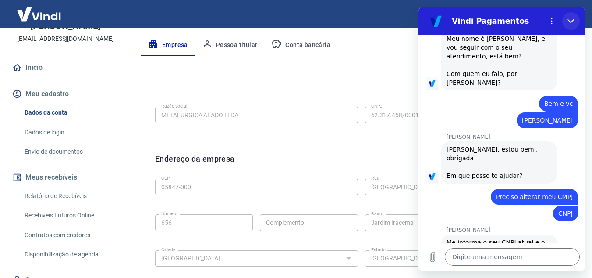
click at [573, 21] on icon "Fechar" at bounding box center [571, 21] width 7 height 7
type textarea "x"
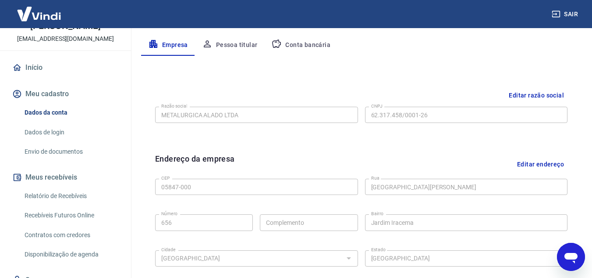
click at [565, 261] on icon "Abrir janela de mensagens" at bounding box center [571, 257] width 16 height 16
type textarea "x"
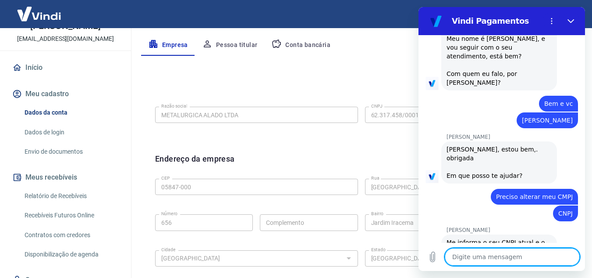
paste textarea "?"
type textarea "?"
type textarea "x"
click at [395, 103] on div "Editar razão social" at bounding box center [361, 95] width 413 height 16
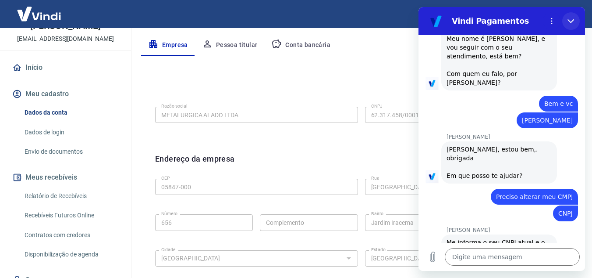
click at [570, 23] on icon "Fechar" at bounding box center [571, 21] width 7 height 7
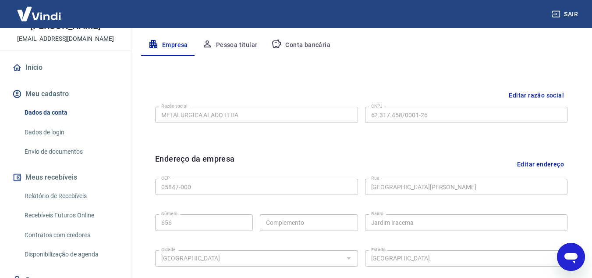
click at [572, 265] on div "Abrir janela de mensagens" at bounding box center [571, 256] width 26 height 26
type textarea "x"
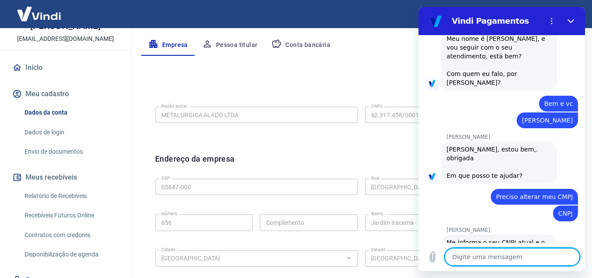
click at [509, 254] on textarea at bounding box center [512, 257] width 135 height 18
paste textarea "62.317.458/0001-26"
type textarea "62.317.458/0001-26"
type textarea "x"
type textarea "62.317.458/0001-26"
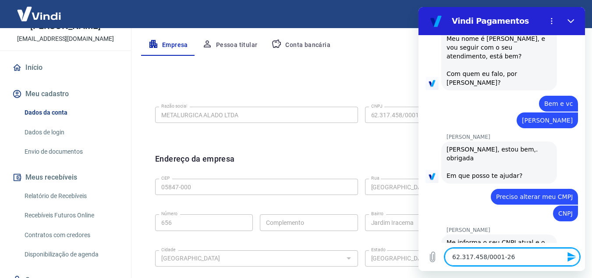
type textarea "x"
type textarea "62.317.458/0001-26 a"
type textarea "x"
type textarea "62.317.458/0001-26 an"
type textarea "x"
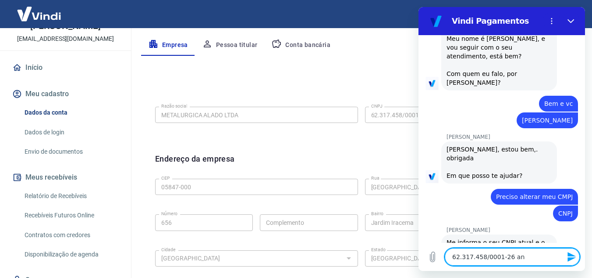
type textarea "62.317.458/0001-26 a"
type textarea "x"
type textarea "62.317.458/0001-26 at"
type textarea "x"
type textarea "62.317.458/0001-26 atiu"
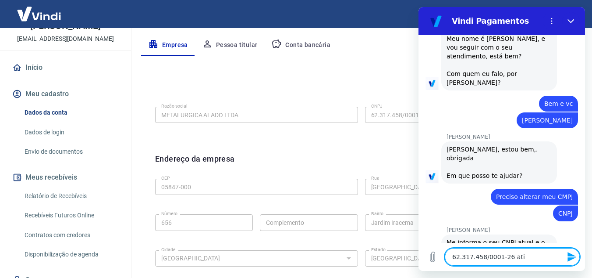
type textarea "x"
type textarea "62.317.458/0001-26 atiua"
type textarea "x"
type textarea "62.317.458/0001-26 atiu"
type textarea "x"
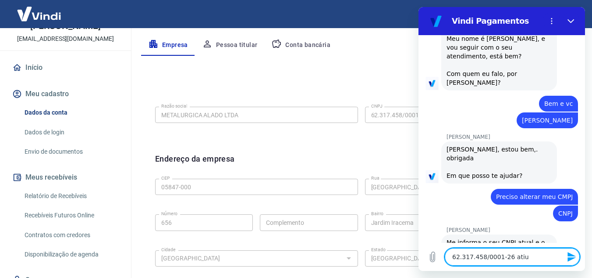
type textarea "62.317.458/0001-26 ati"
type textarea "x"
type textarea "62.317.458/0001-26 at"
type textarea "x"
type textarea "62.317.458/0001-26 a"
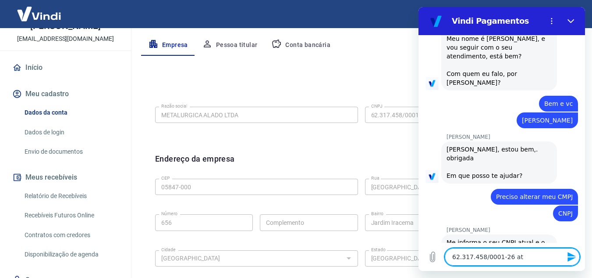
type textarea "x"
type textarea "62.317.458/0001-26"
type textarea "x"
type textarea "62.317.458/0001-26"
type textarea "x"
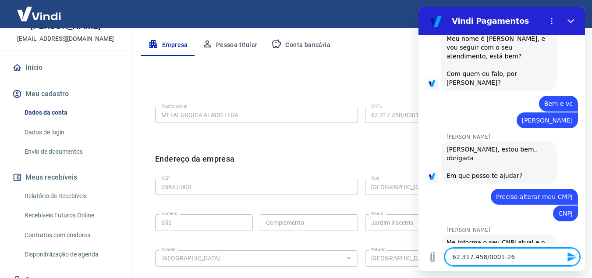
type textarea "x"
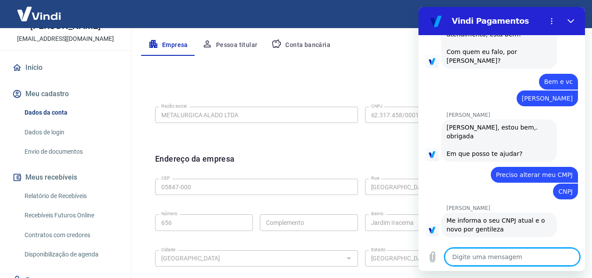
type textarea "a"
type textarea "x"
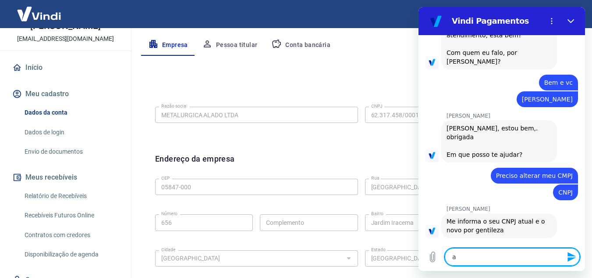
type textarea "at"
type textarea "x"
type textarea "atu"
type textarea "x"
type textarea "atua"
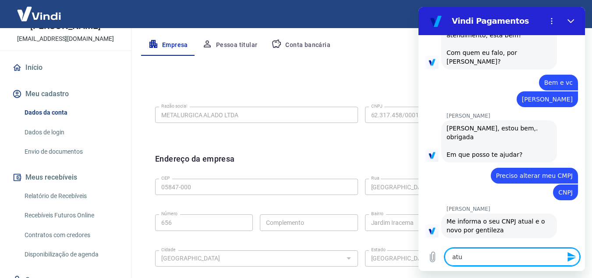
type textarea "x"
type textarea "atual"
type textarea "x"
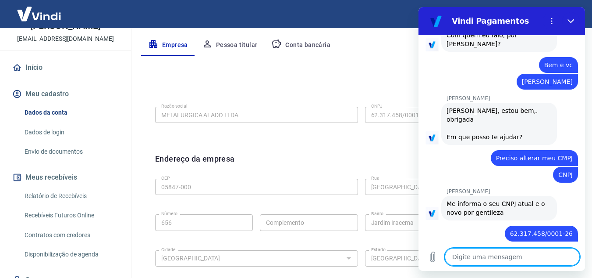
scroll to position [263, 0]
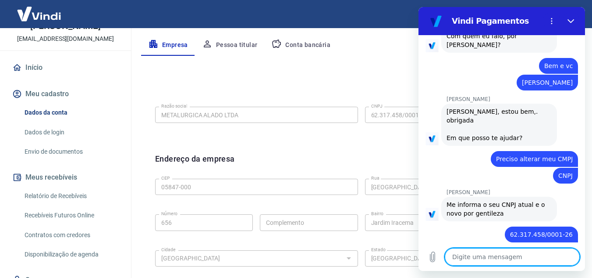
type textarea "x"
click at [496, 260] on textarea at bounding box center [512, 257] width 135 height 18
paste textarea "08.218.951/0001-43"
type textarea "08.218.951/0001-43"
type textarea "x"
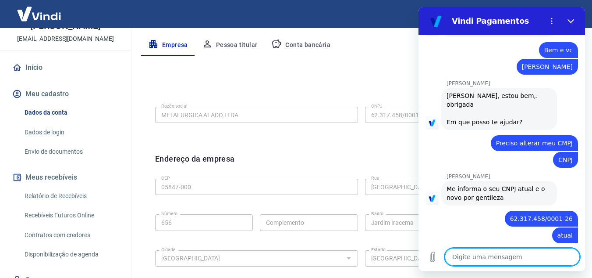
type textarea "x"
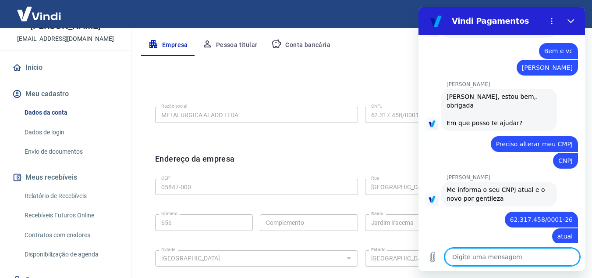
scroll to position [280, 0]
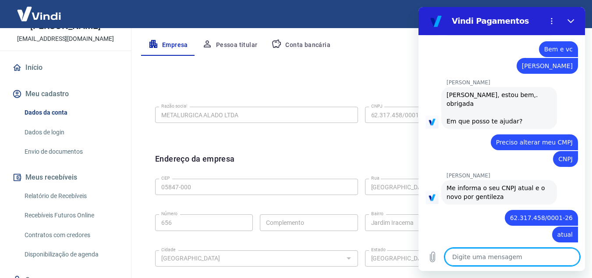
type textarea "N"
type textarea "x"
type textarea "n"
type textarea "x"
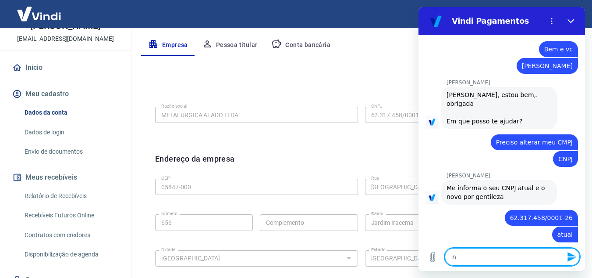
type textarea "no"
type textarea "x"
type textarea "nov"
type textarea "x"
type textarea "novo"
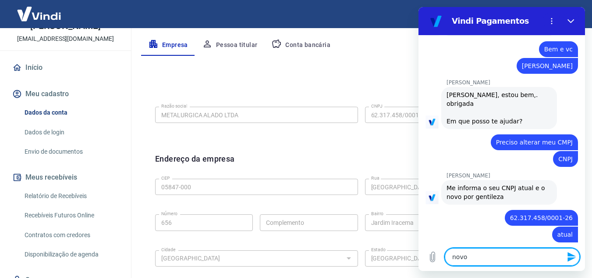
type textarea "x"
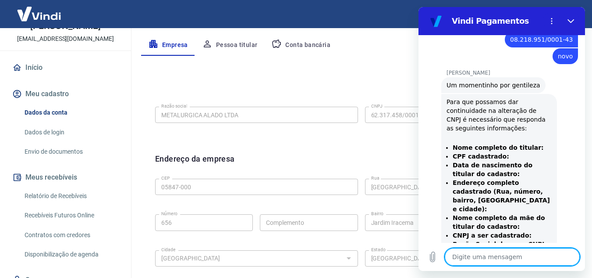
scroll to position [493, 0]
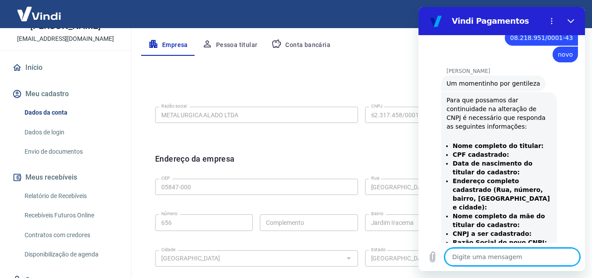
type textarea "x"
click at [492, 251] on textarea at bounding box center [512, 257] width 135 height 18
paste textarea "[PERSON_NAME] 035.859.188-08 [DATE] Av. [PERSON_NAME], 668 - [GEOGRAPHIC_DATA],…"
type textarea "[PERSON_NAME] 035.859.188-08 [DATE] Av. [PERSON_NAME], 668 - [GEOGRAPHIC_DATA],…"
type textarea "x"
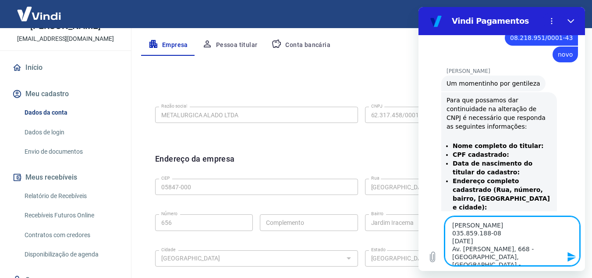
scroll to position [51, 0]
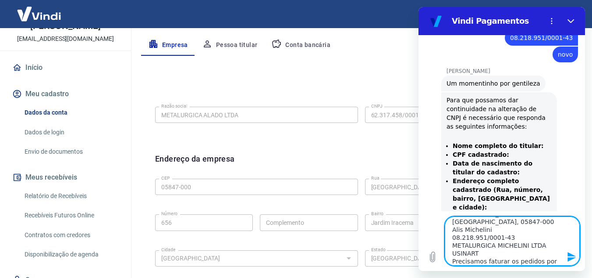
type textarea "[PERSON_NAME] 035.859.188-08 [DATE] Av. [PERSON_NAME], 668 - [GEOGRAPHIC_DATA],…"
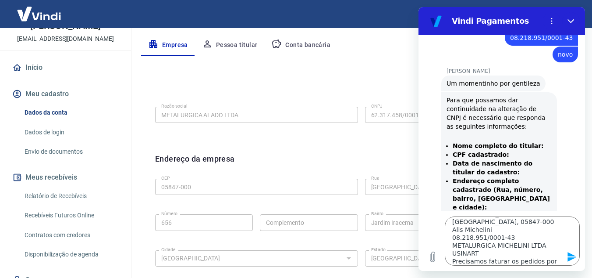
click at [568, 253] on icon "Enviar mensagem" at bounding box center [572, 257] width 8 height 10
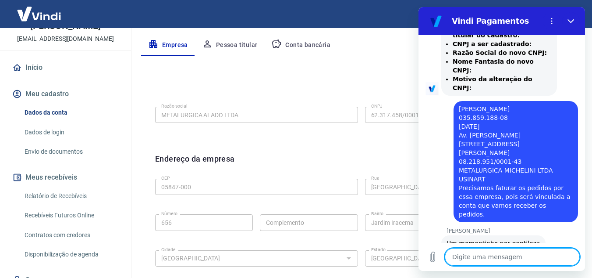
scroll to position [699, 0]
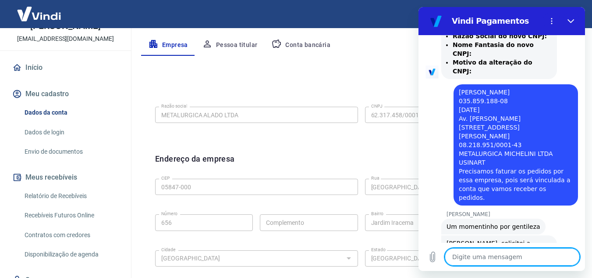
type textarea "x"
click at [524, 256] on textarea at bounding box center [512, 257] width 135 height 18
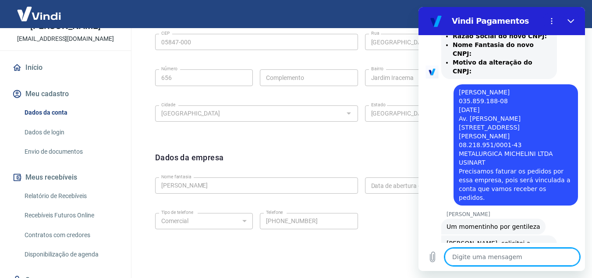
scroll to position [276, 0]
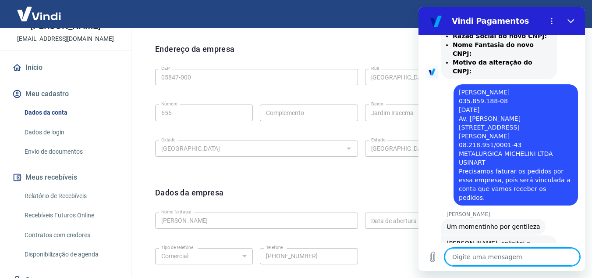
click at [466, 254] on textarea at bounding box center [512, 257] width 135 height 18
type textarea "T"
type textarea "x"
type textarea "Tu"
type textarea "x"
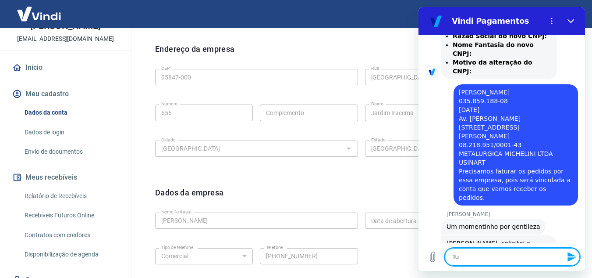
type textarea "Tud"
type textarea "x"
type textarea "Tudo"
type textarea "x"
type textarea "Tudoi"
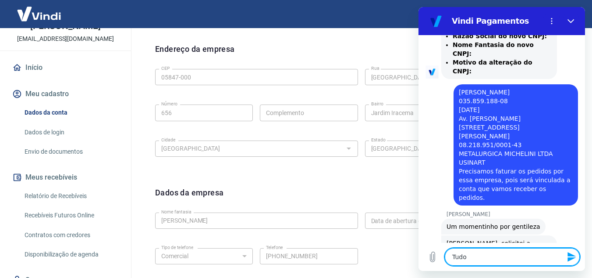
type textarea "x"
type textarea "Tudoi"
type textarea "x"
type textarea "Tudoi"
type textarea "x"
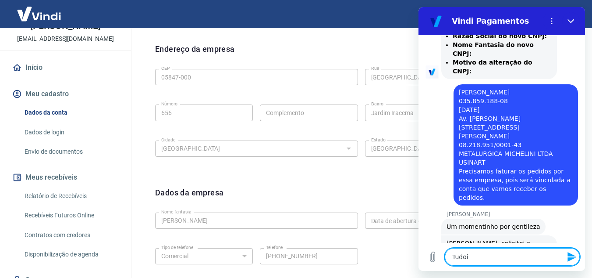
type textarea "Tudo"
type textarea "x"
type textarea "Tudo"
type textarea "x"
type textarea "Tudo n"
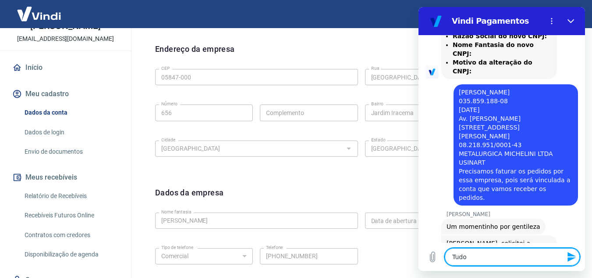
type textarea "x"
type textarea "Tudo ne"
type textarea "x"
type textarea "Tudo nem"
type textarea "x"
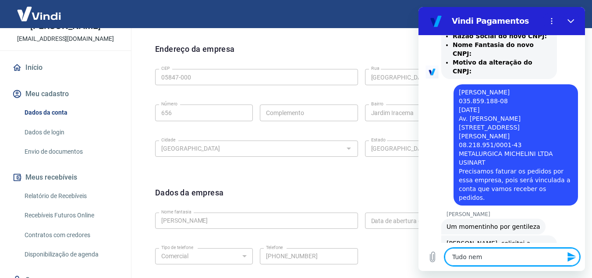
type textarea "Tudo ne"
type textarea "x"
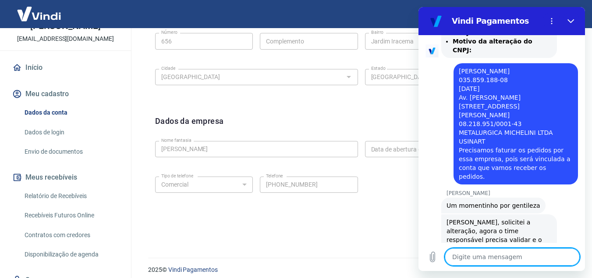
scroll to position [352, 0]
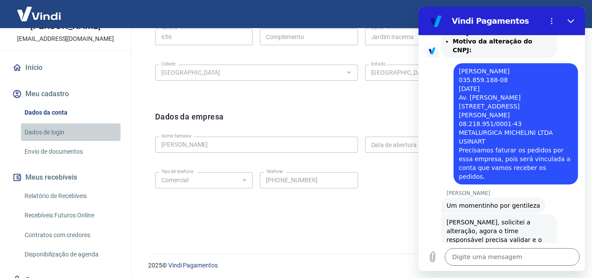
click at [71, 135] on link "Dados de login" at bounding box center [71, 132] width 100 height 18
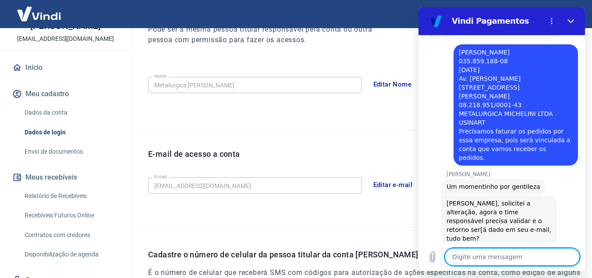
scroll to position [740, 0]
